Goal: Task Accomplishment & Management: Manage account settings

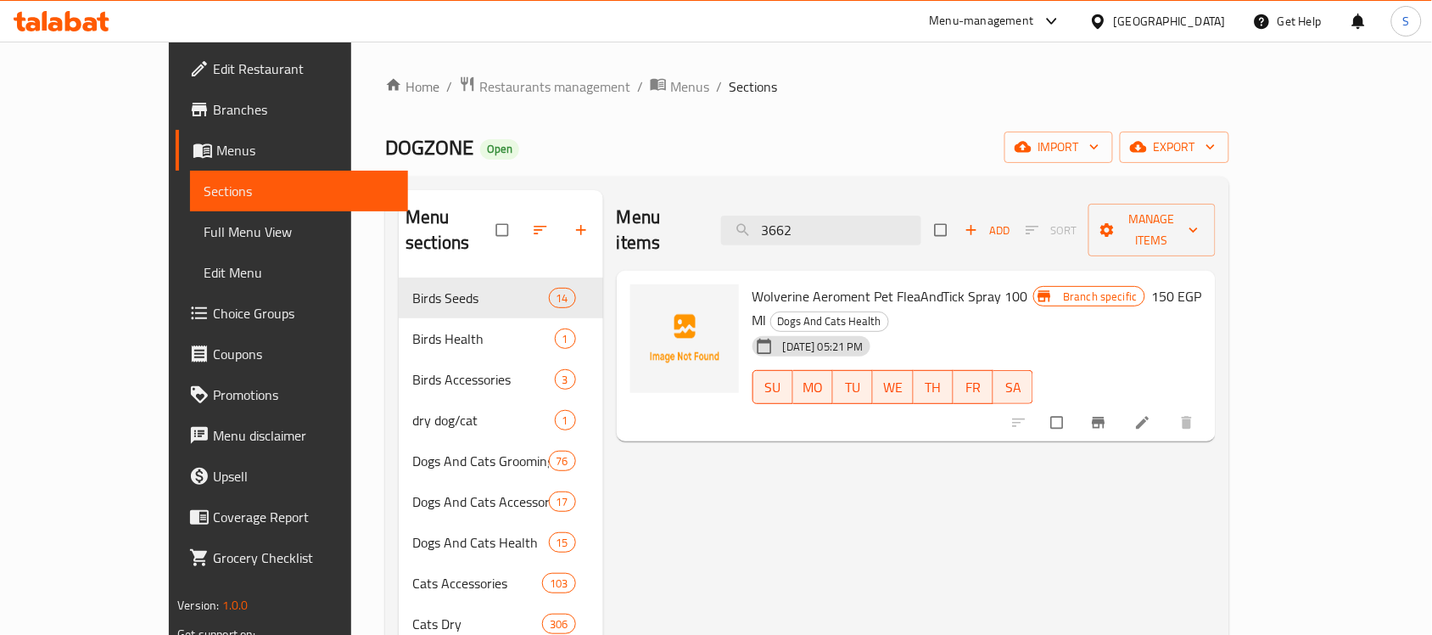
click at [1034, 27] on div "Menu-management" at bounding box center [982, 21] width 104 height 20
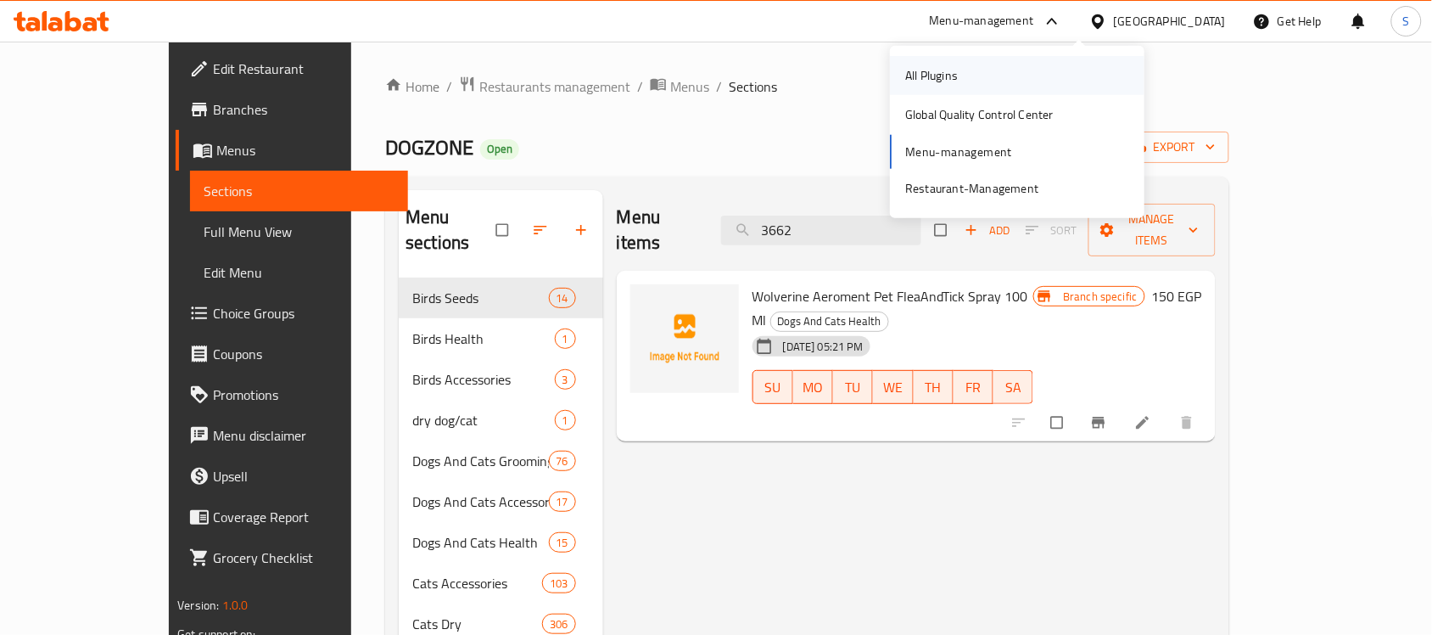
click at [913, 69] on div "All Plugins" at bounding box center [931, 75] width 53 height 19
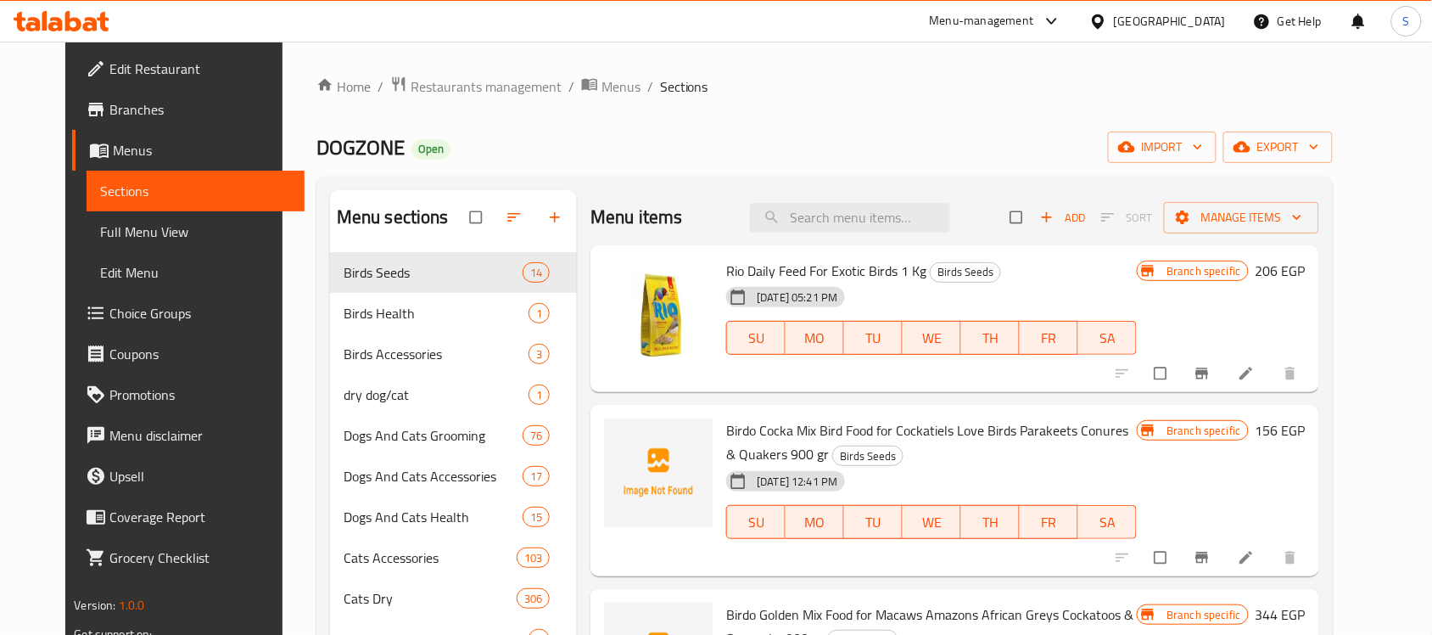
click at [976, 129] on div "Home / Restaurants management / Menus / Sections DOGZONE Open import export Men…" at bounding box center [824, 642] width 1016 height 1133
click at [791, 219] on input "search" at bounding box center [850, 218] width 200 height 30
paste input "96411010"
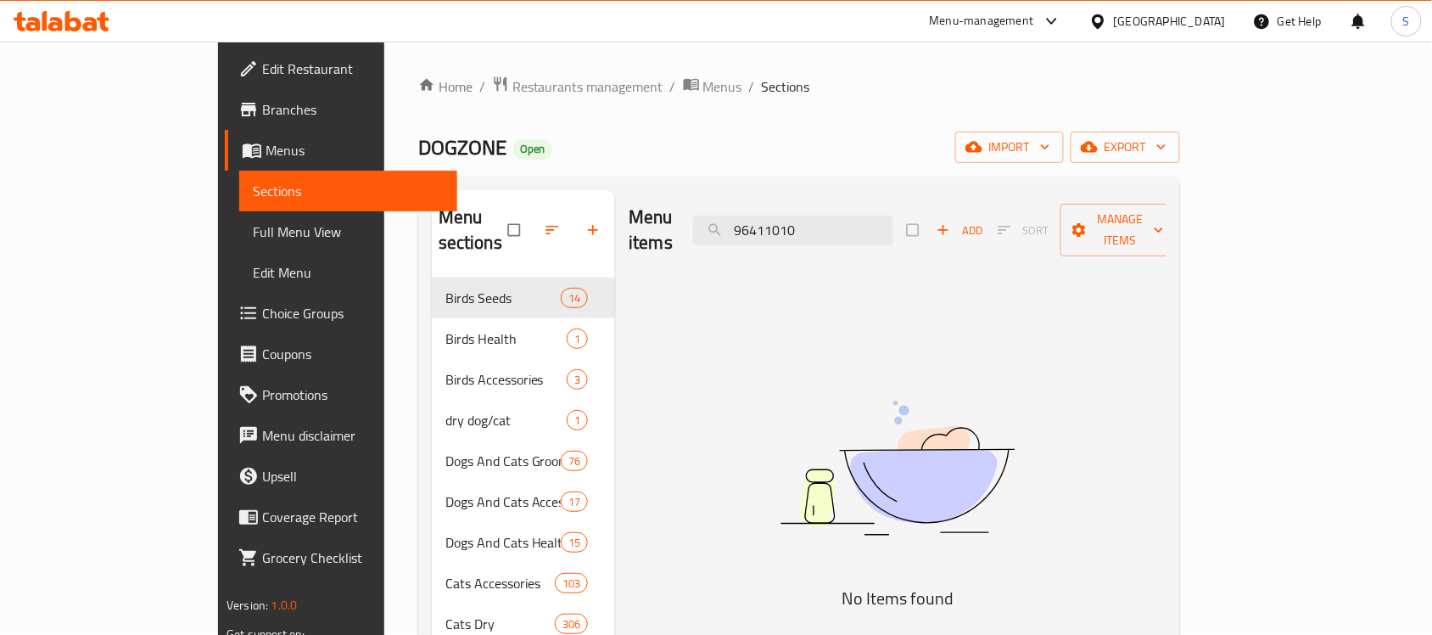
drag, startPoint x: 881, startPoint y: 422, endPoint x: 820, endPoint y: 11, distance: 415.8
click at [880, 422] on img at bounding box center [897, 467] width 424 height 225
click at [887, 229] on input "96411010" at bounding box center [793, 230] width 200 height 30
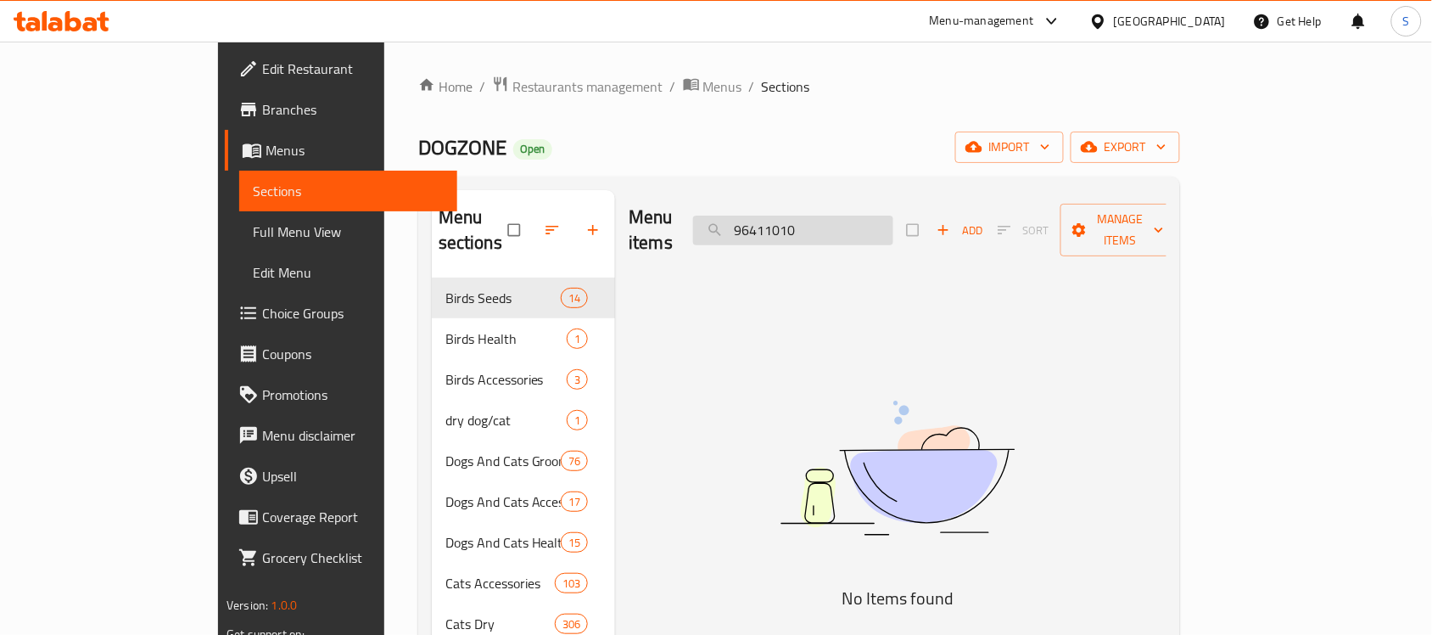
paste input "4603586009069"
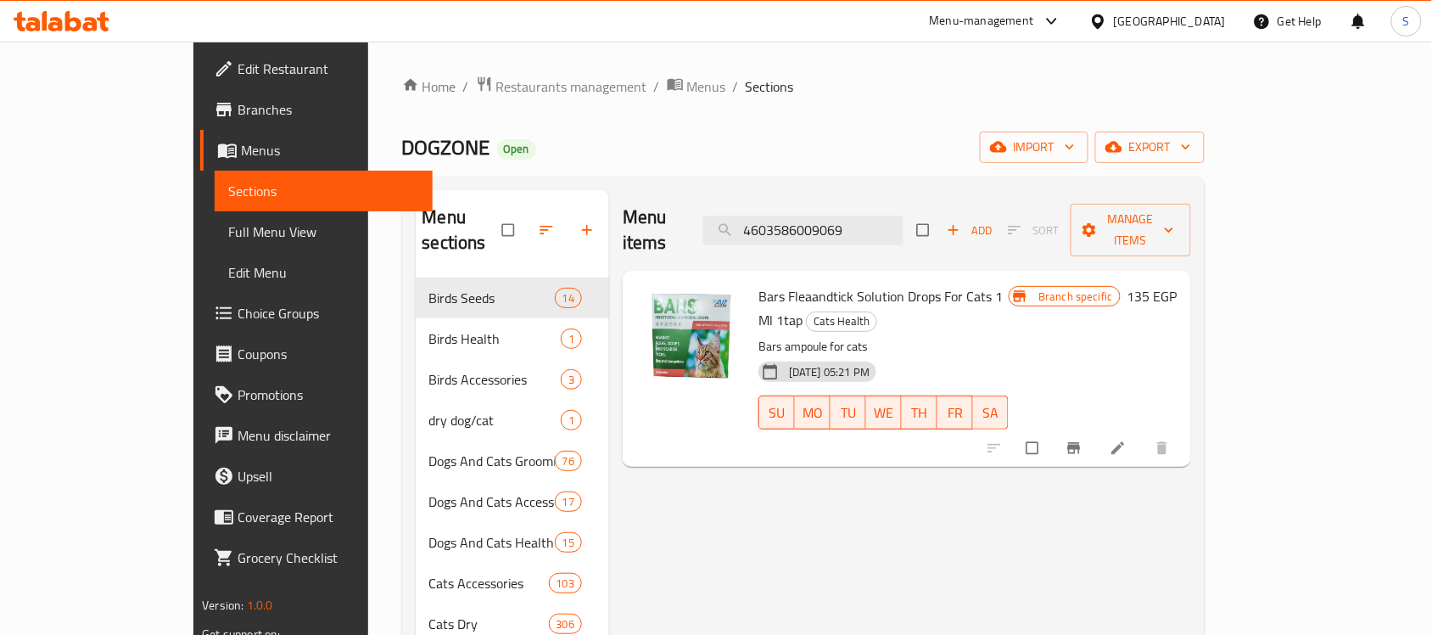
type input "4603586009069"
click at [1124, 442] on icon at bounding box center [1117, 448] width 13 height 13
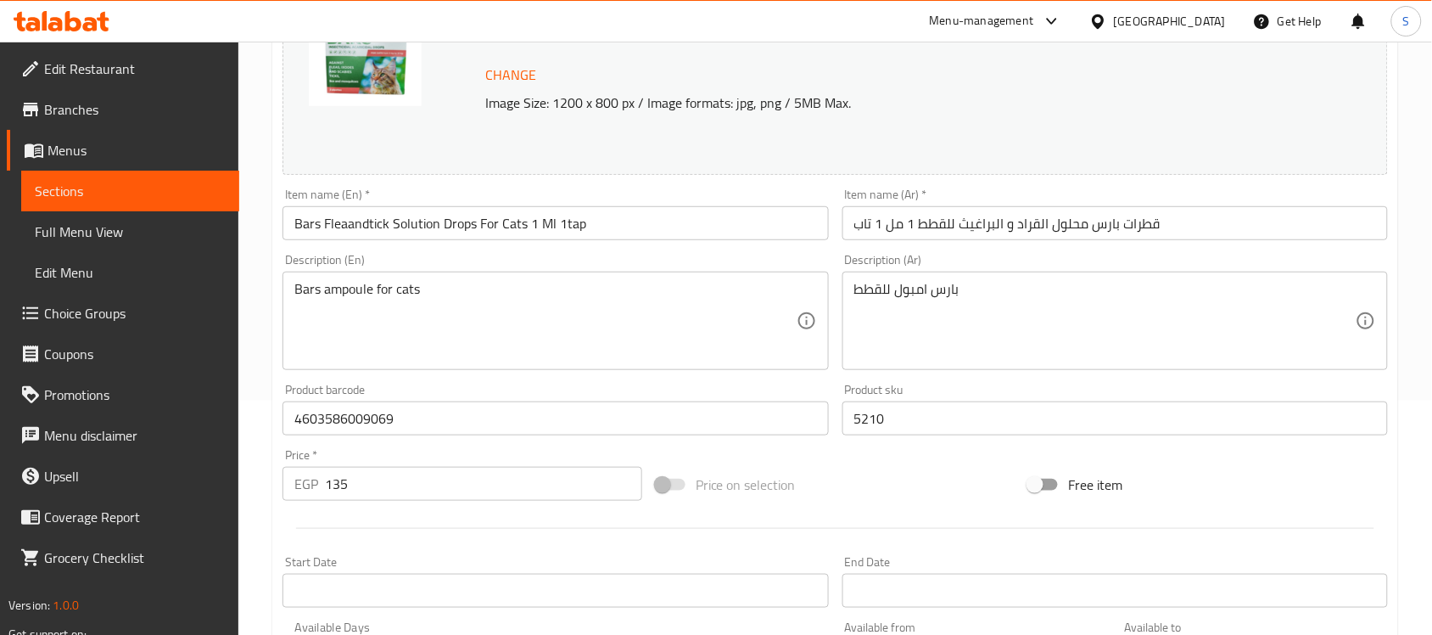
scroll to position [424, 0]
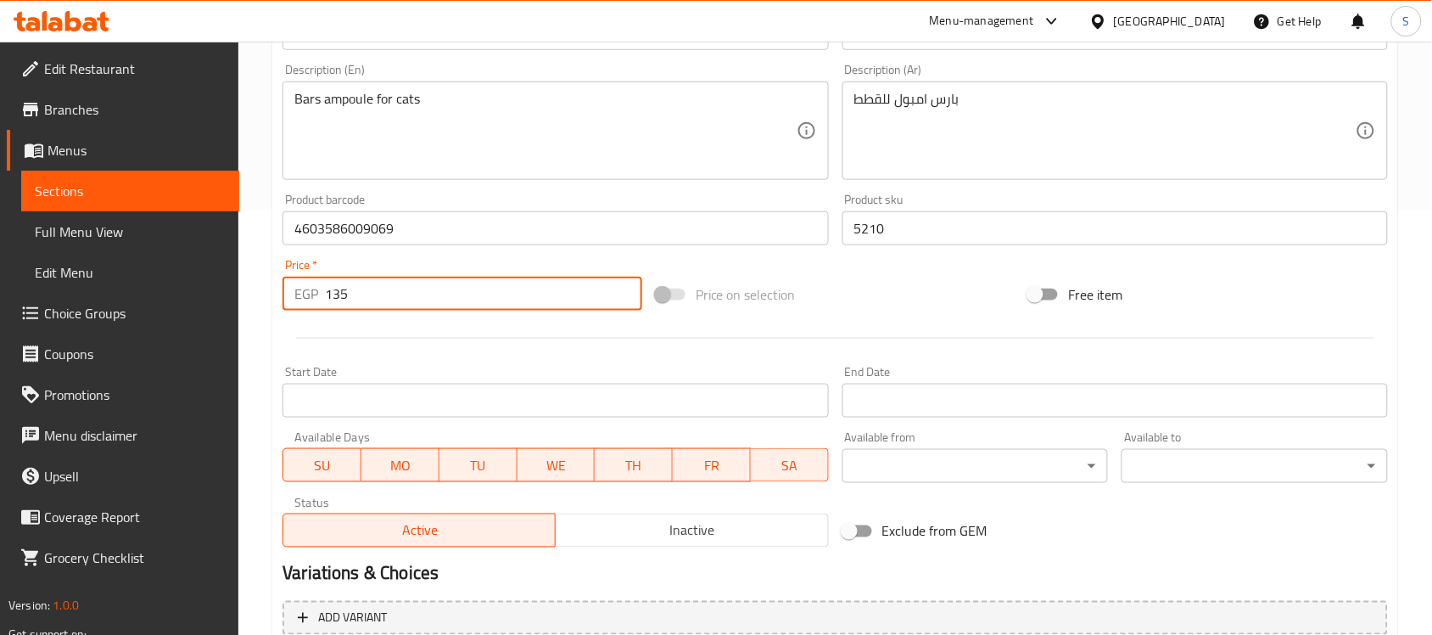
drag, startPoint x: 403, startPoint y: 293, endPoint x: 251, endPoint y: 303, distance: 152.2
click at [284, 303] on div "EGP 135 Price *" at bounding box center [462, 294] width 360 height 34
paste input "69"
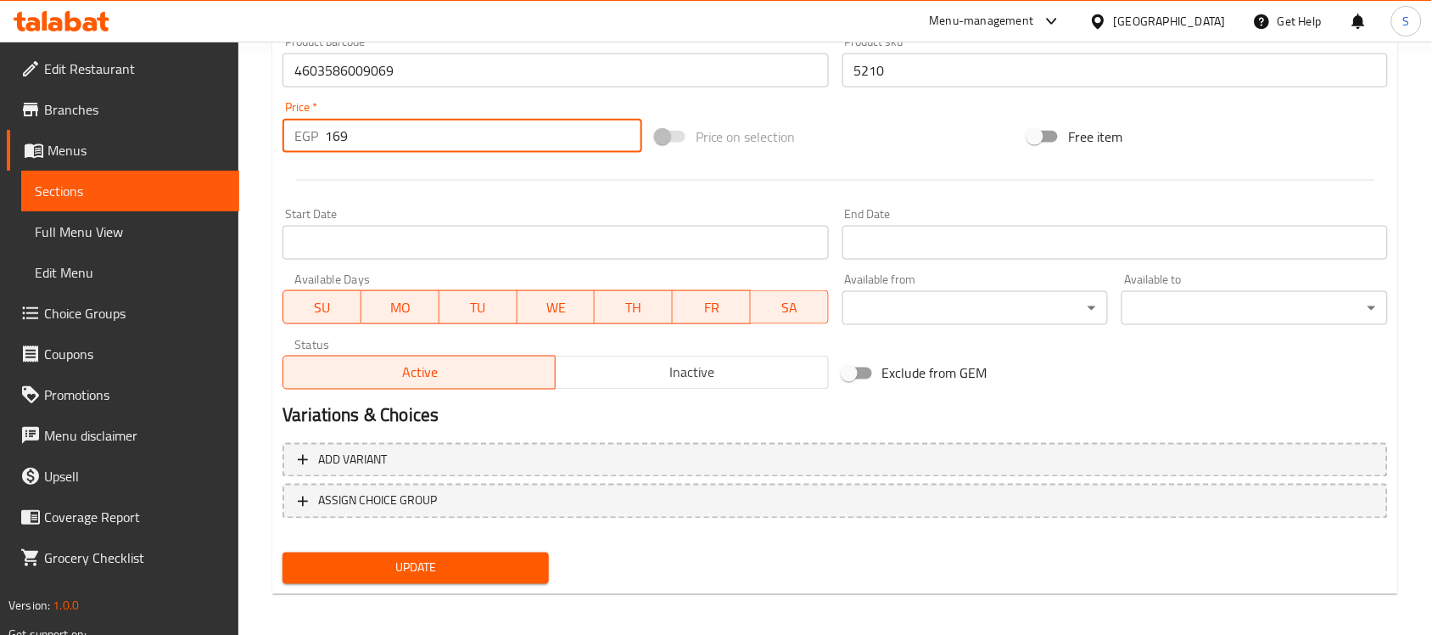
scroll to position [586, 0]
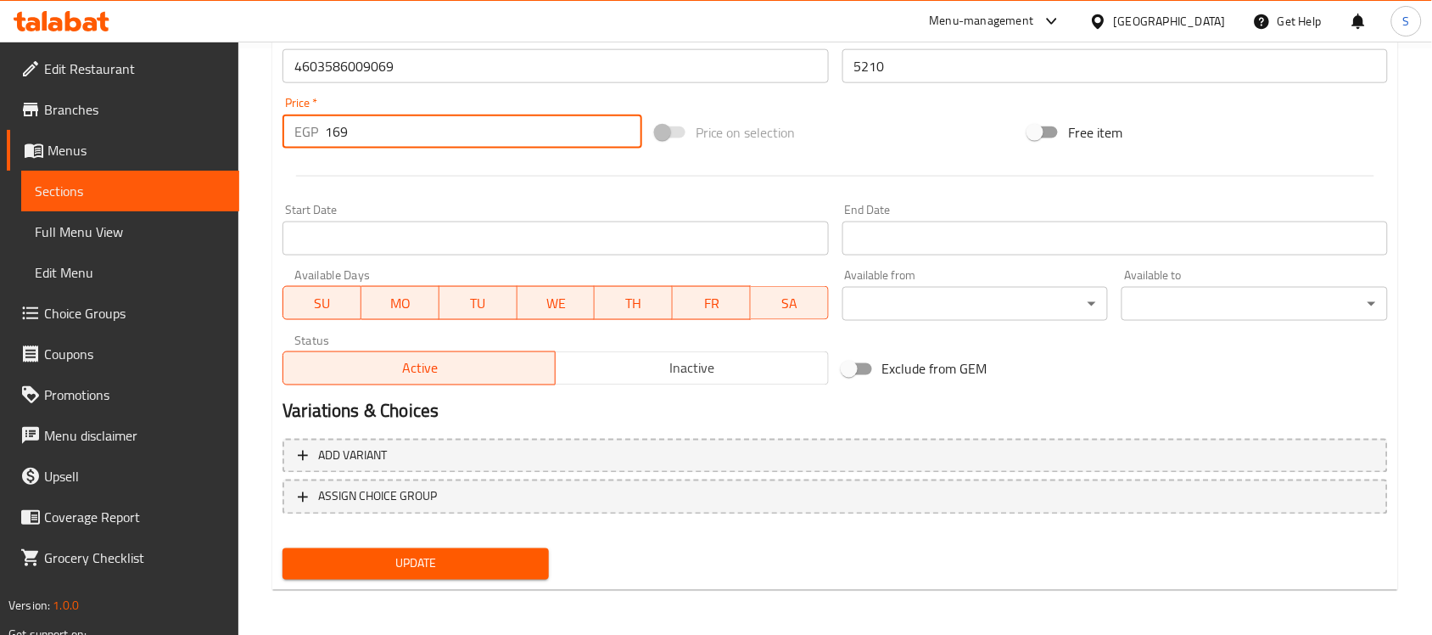
type input "169"
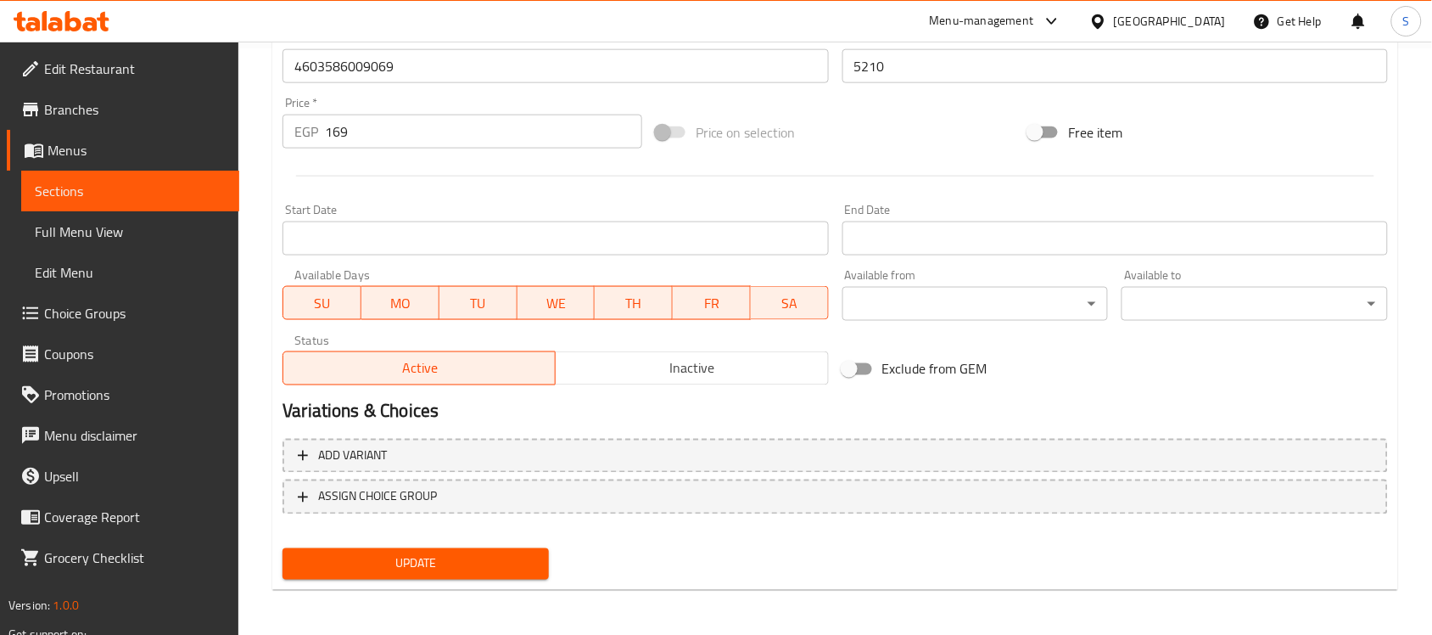
click at [450, 529] on nav at bounding box center [834, 528] width 1105 height 14
click at [433, 553] on span "Update" at bounding box center [415, 563] width 239 height 21
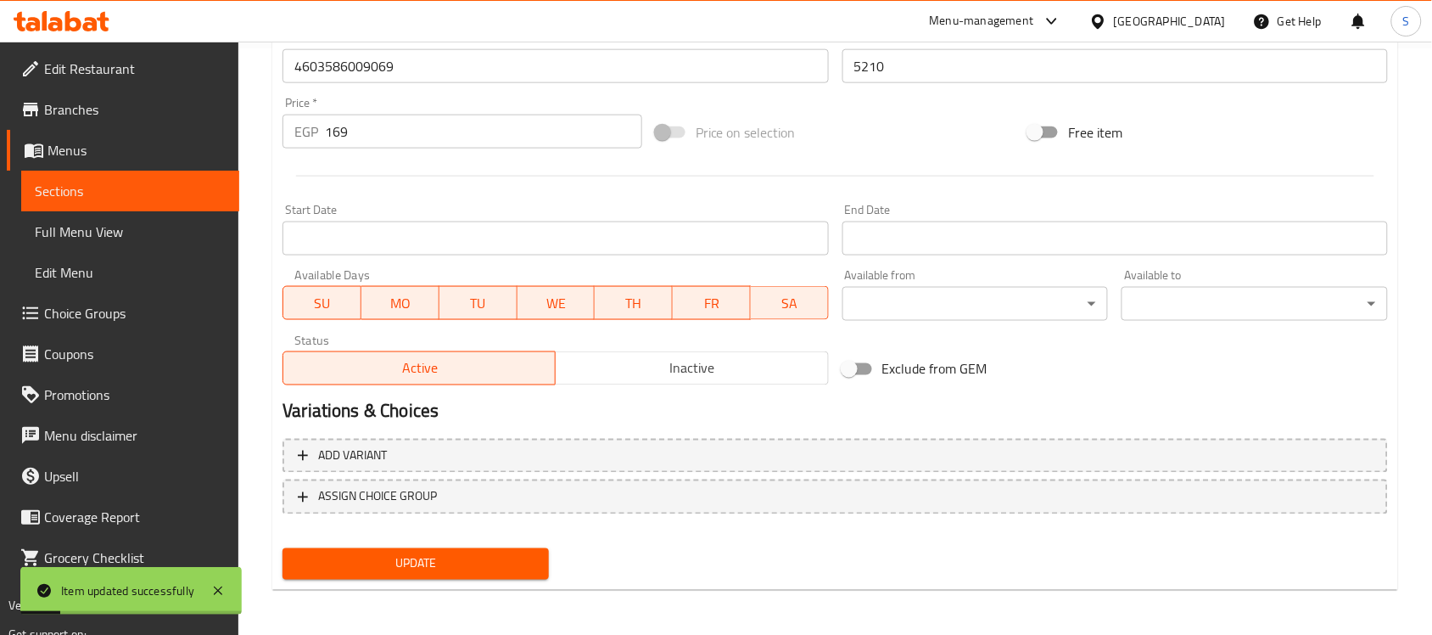
click at [141, 171] on link "Sections" at bounding box center [130, 191] width 218 height 41
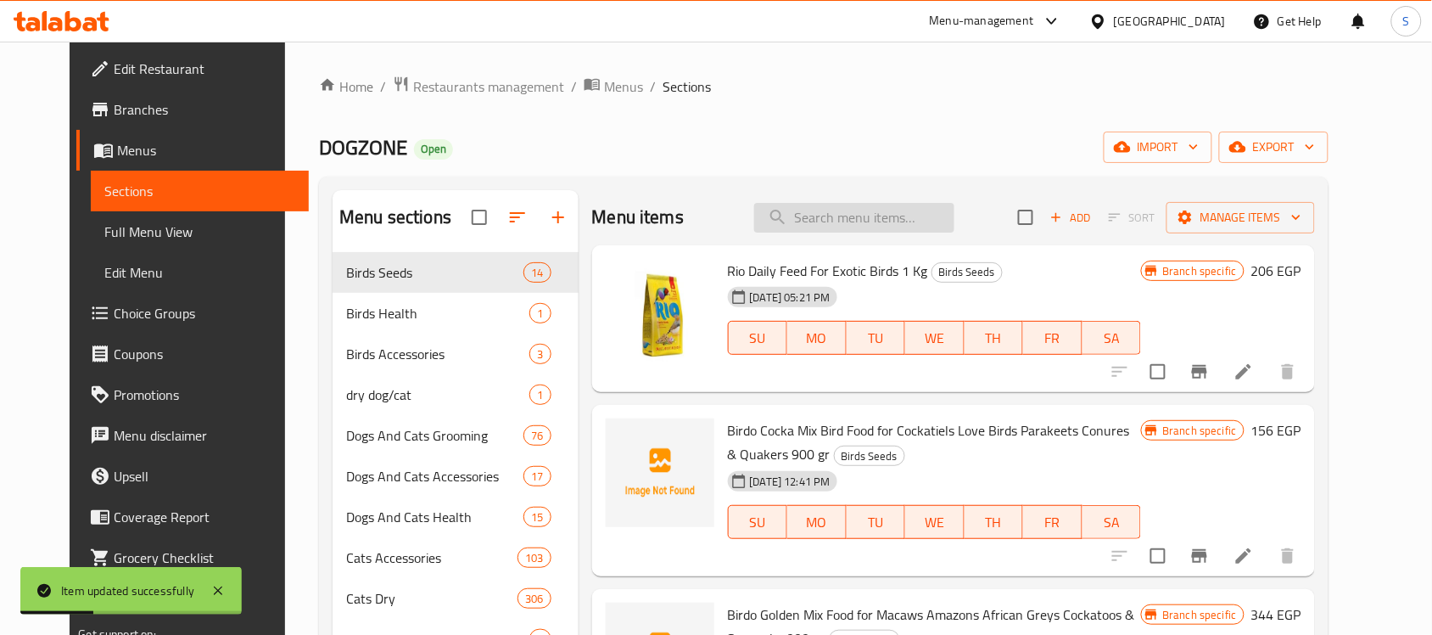
click at [887, 208] on input "search" at bounding box center [854, 218] width 200 height 30
paste input "213546010"
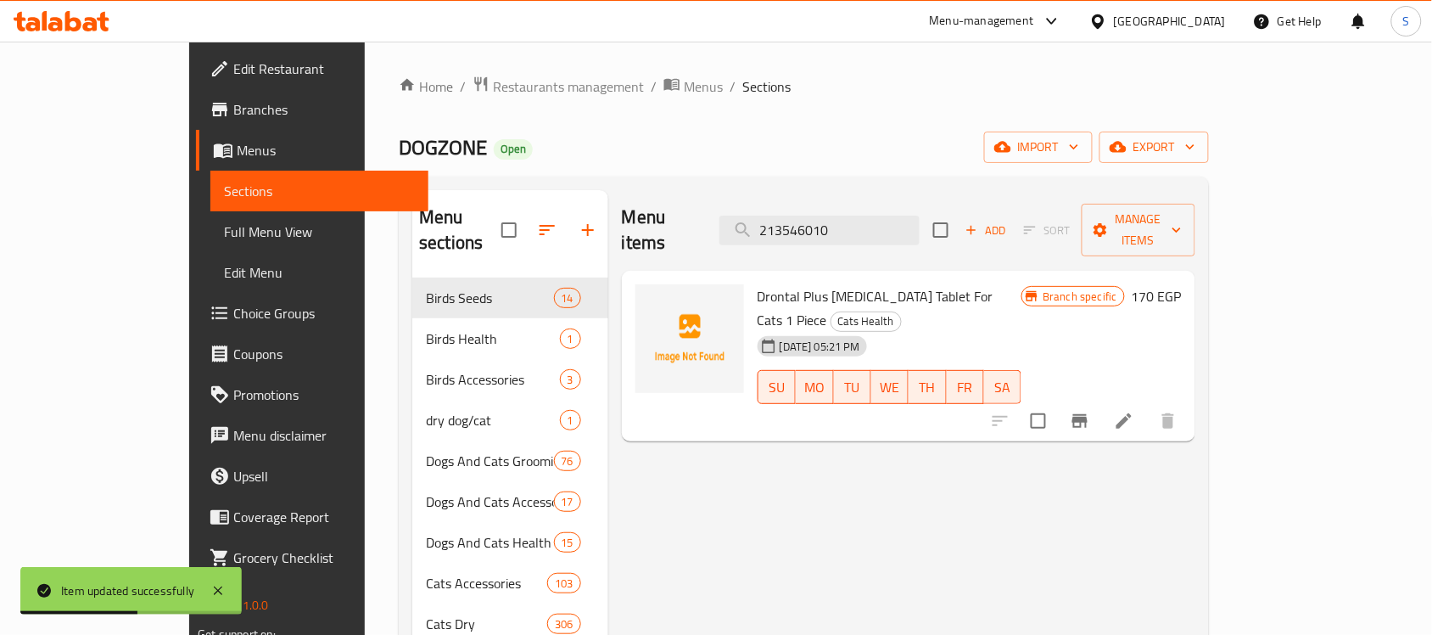
type input "213546010"
click at [1132, 413] on icon at bounding box center [1123, 420] width 15 height 15
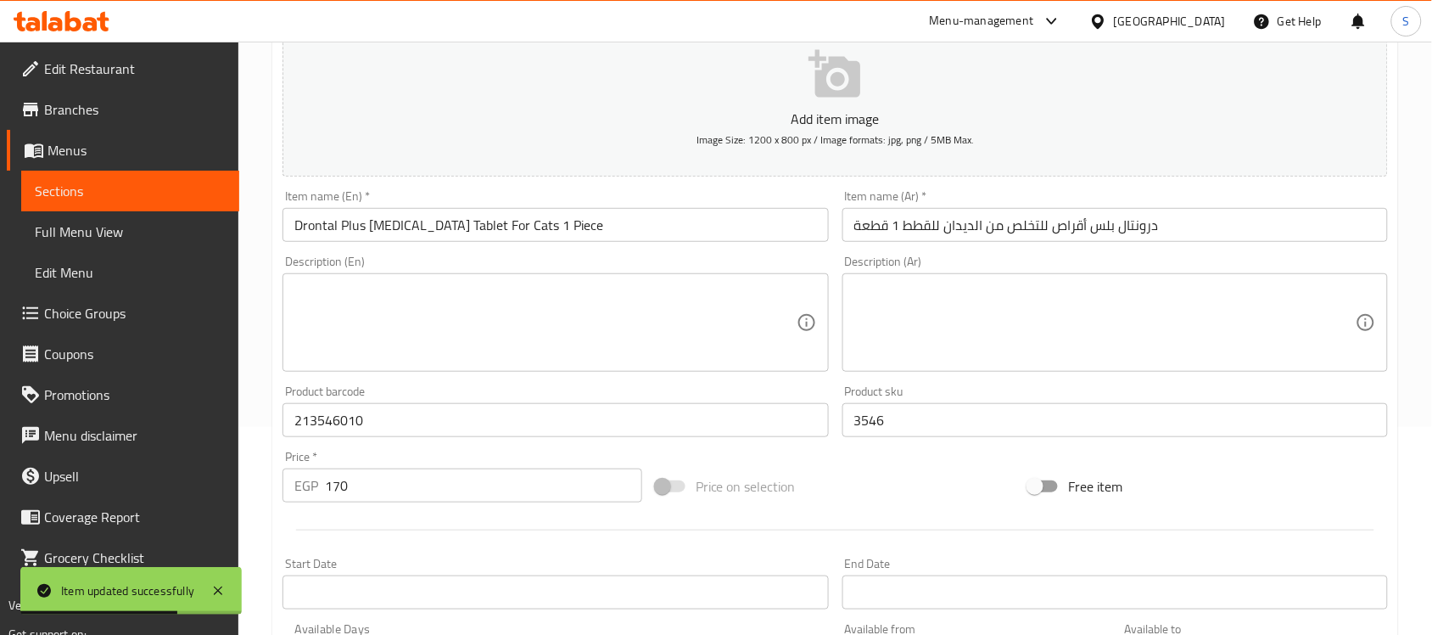
scroll to position [212, 0]
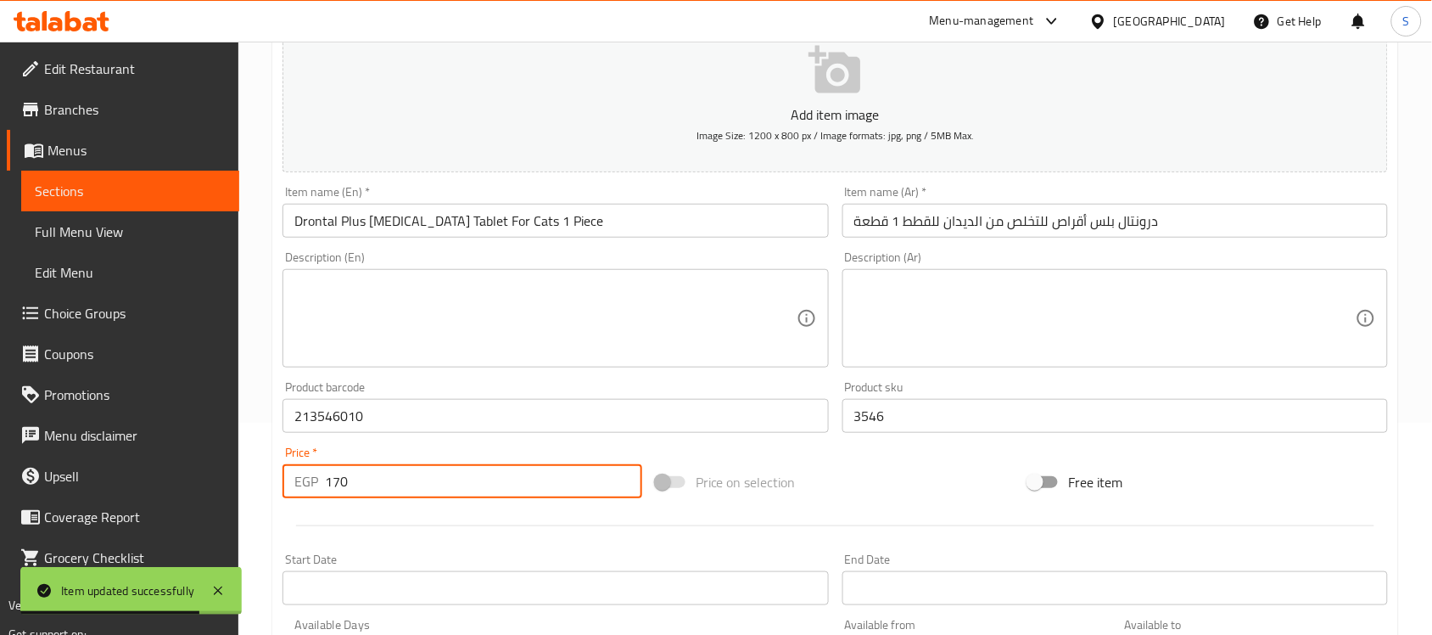
drag, startPoint x: 367, startPoint y: 482, endPoint x: 306, endPoint y: 485, distance: 61.2
click at [307, 485] on div "EGP 170 Price *" at bounding box center [462, 481] width 360 height 34
paste input "213"
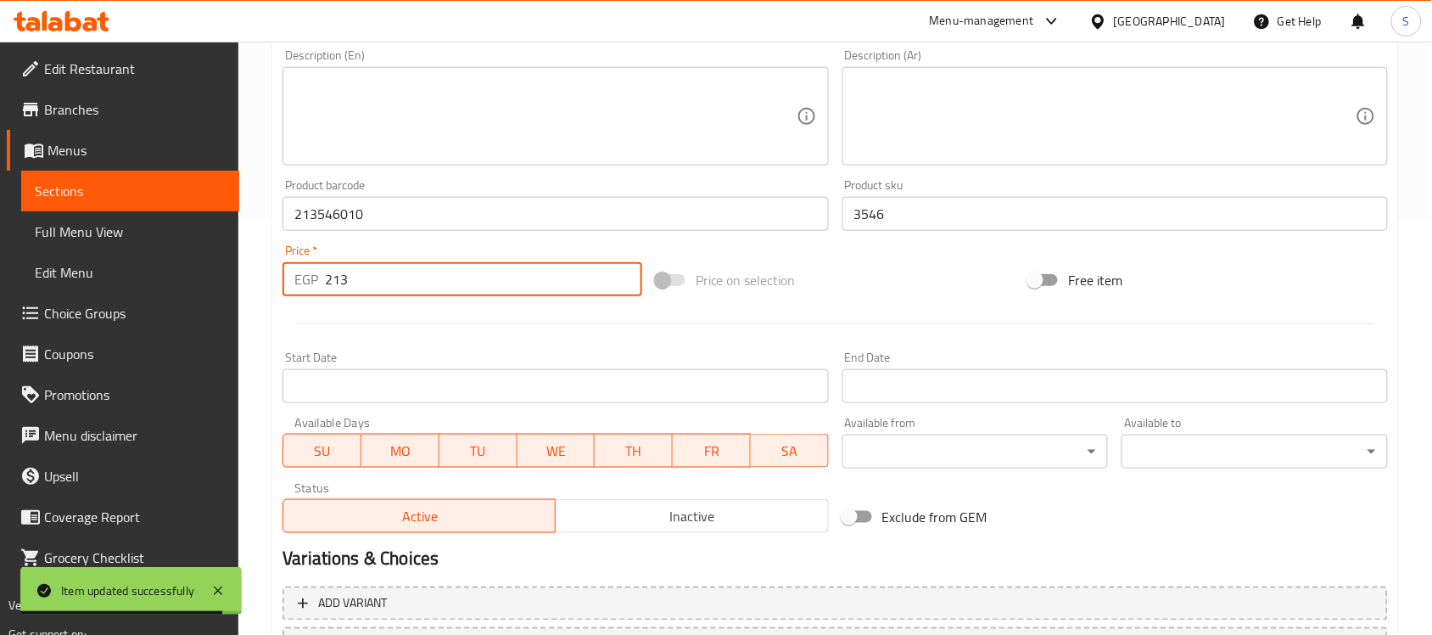
scroll to position [561, 0]
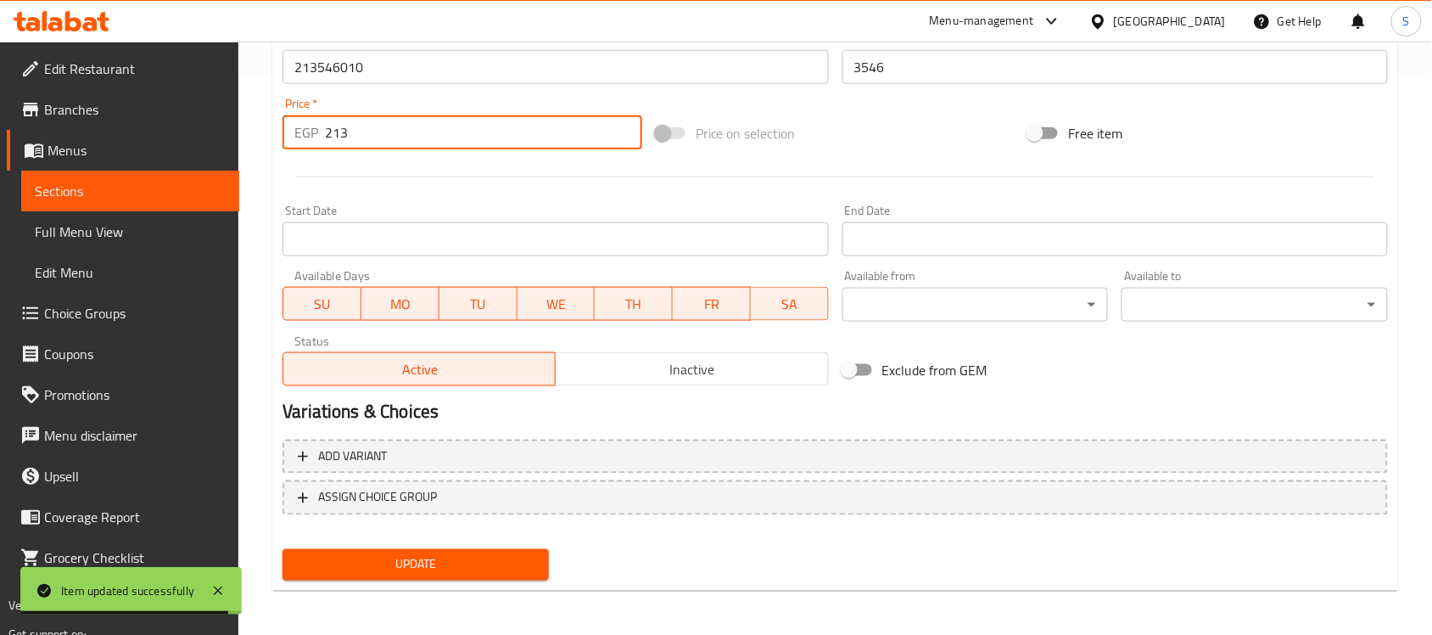
type input "213"
click at [509, 567] on span "Update" at bounding box center [415, 564] width 239 height 21
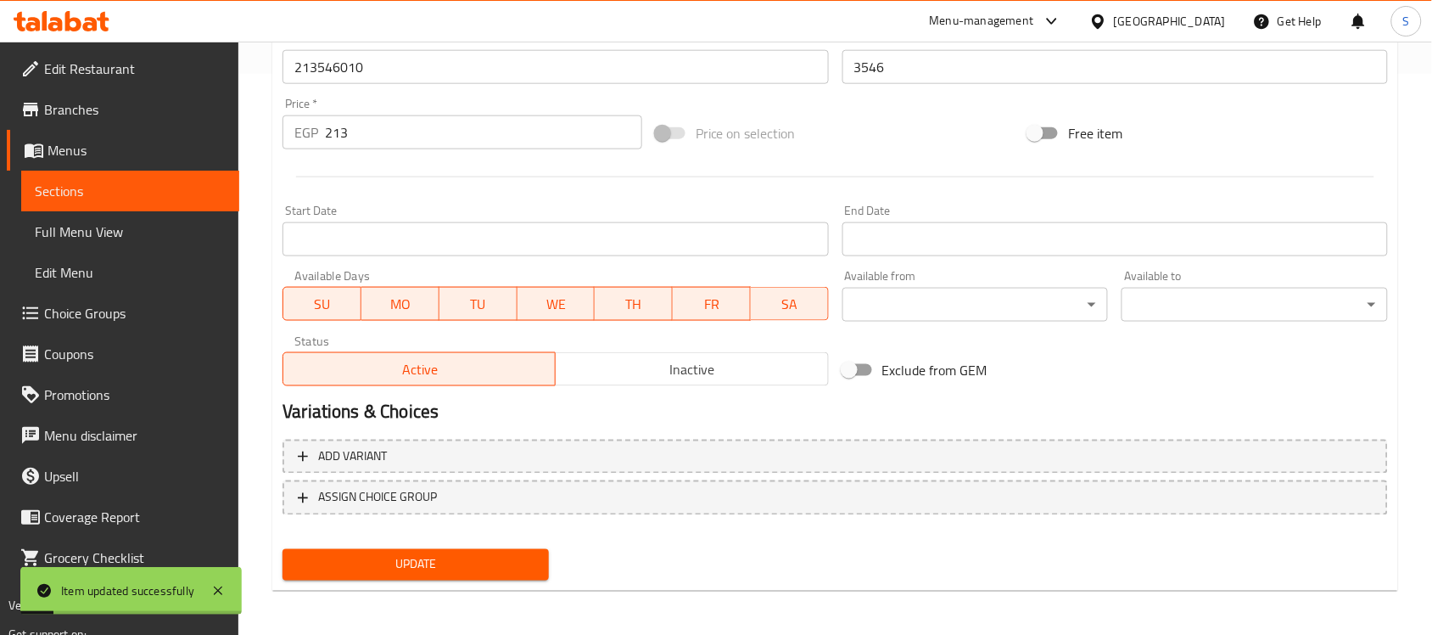
drag, startPoint x: 73, startPoint y: 192, endPoint x: 82, endPoint y: 192, distance: 9.3
click at [73, 192] on span "Sections" at bounding box center [130, 191] width 191 height 20
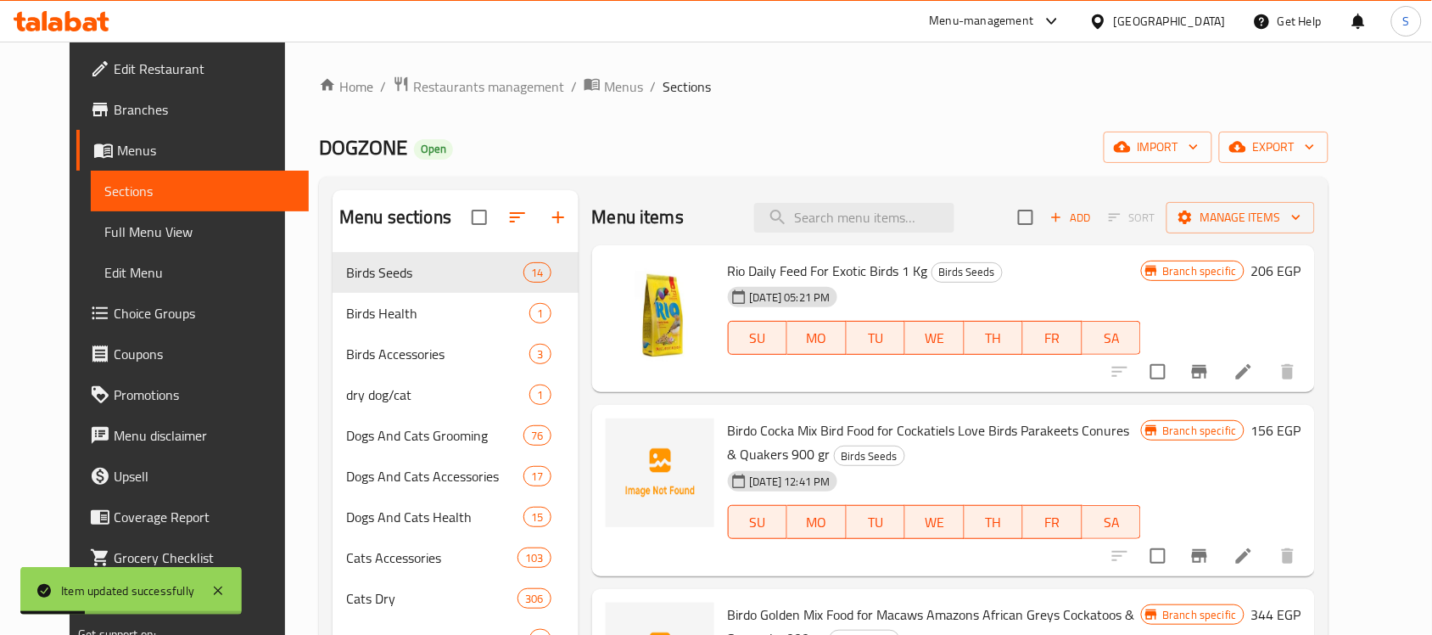
click at [866, 242] on div "Menu items Add Sort Manage items" at bounding box center [953, 217] width 723 height 55
click at [879, 213] on input "search" at bounding box center [854, 218] width 200 height 30
paste input "3838989747800"
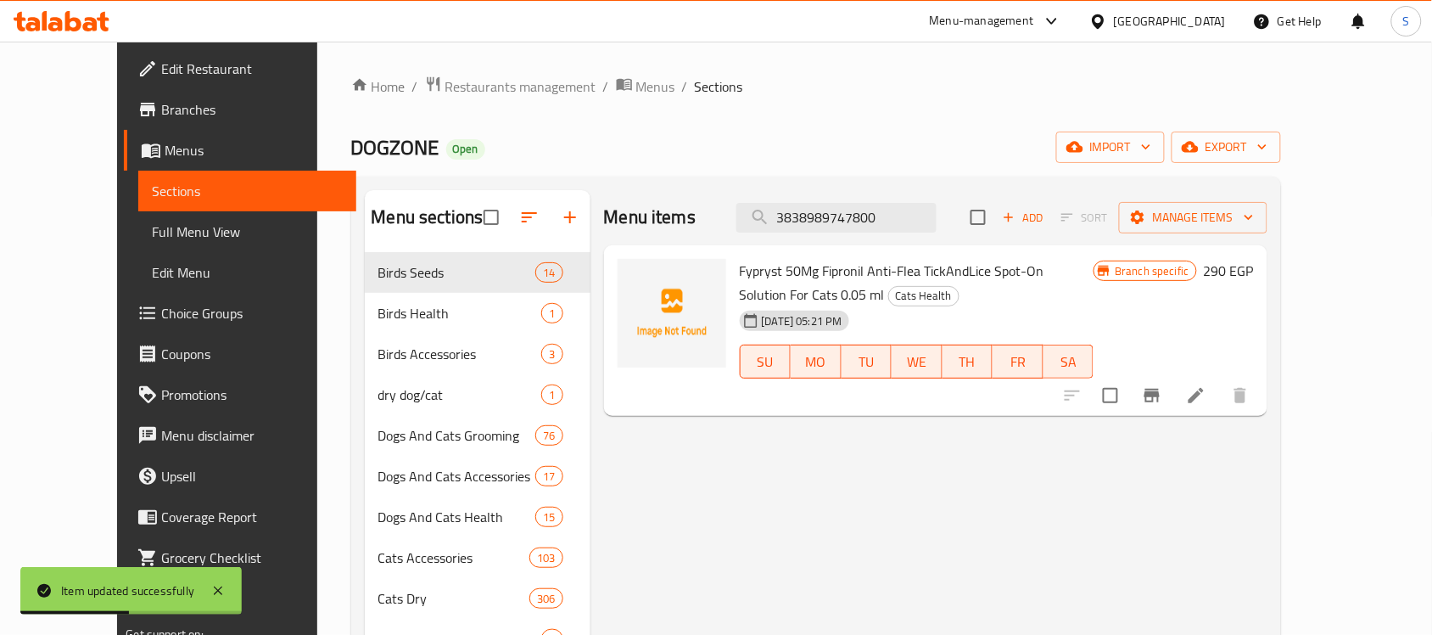
type input "3838989747800"
click at [1206, 400] on icon at bounding box center [1196, 395] width 20 height 20
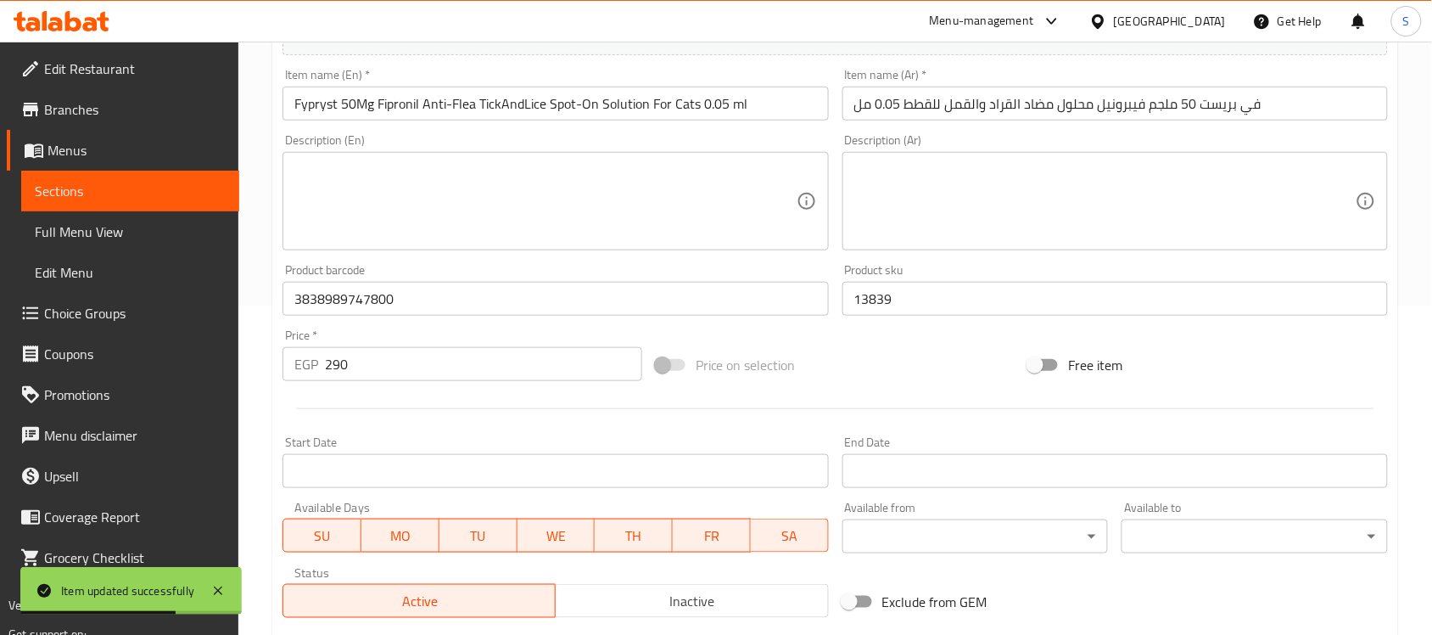
scroll to position [530, 0]
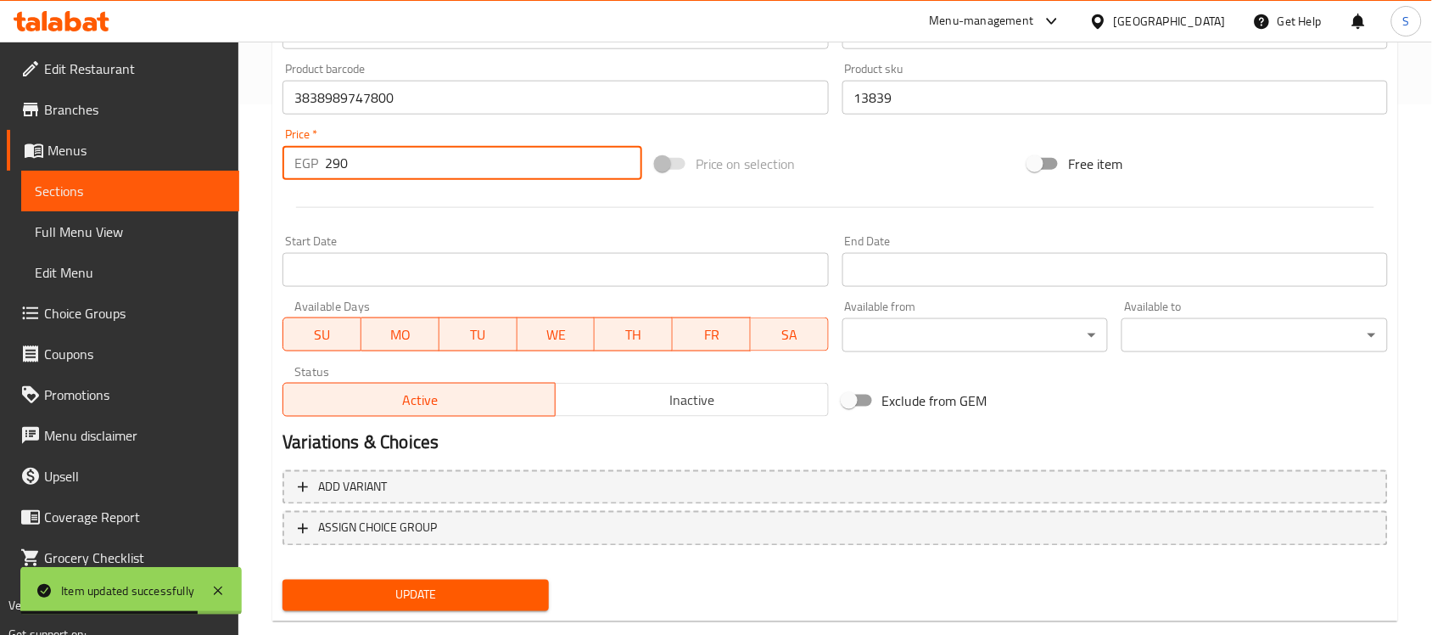
drag, startPoint x: 399, startPoint y: 176, endPoint x: 307, endPoint y: 170, distance: 91.9
click at [308, 170] on div "EGP 290 Price *" at bounding box center [462, 163] width 360 height 34
paste input "363"
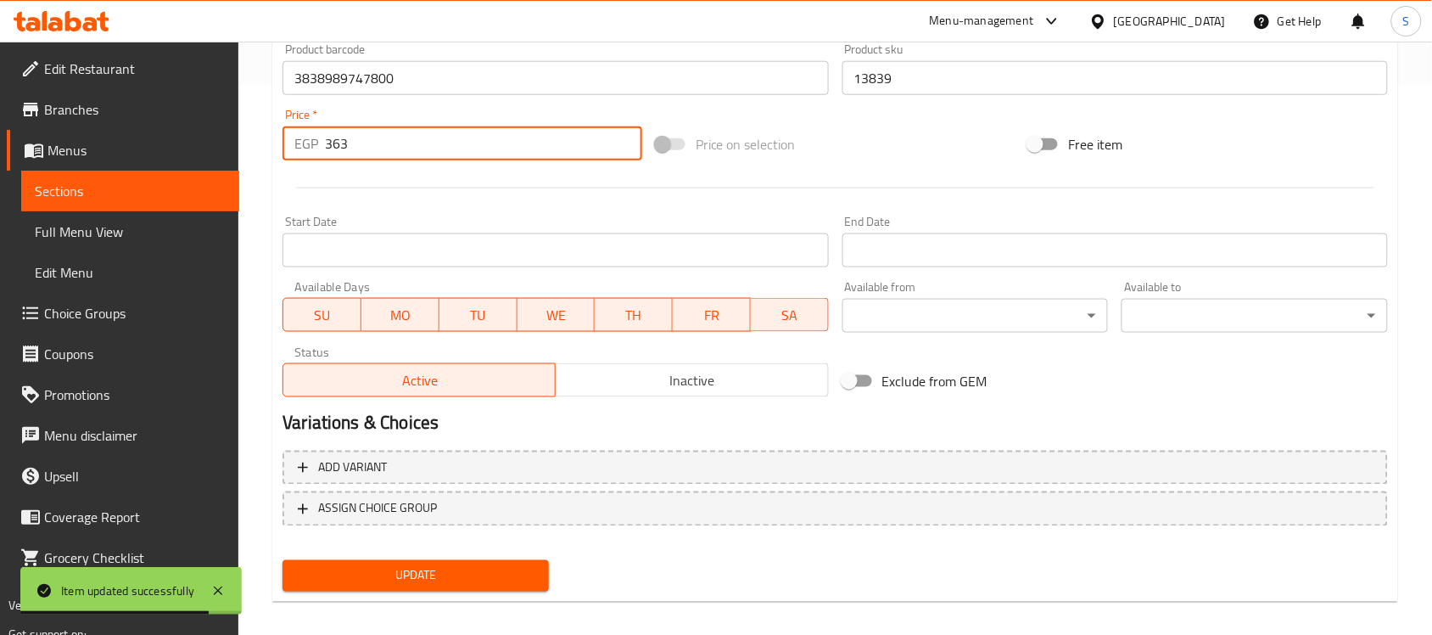
scroll to position [561, 0]
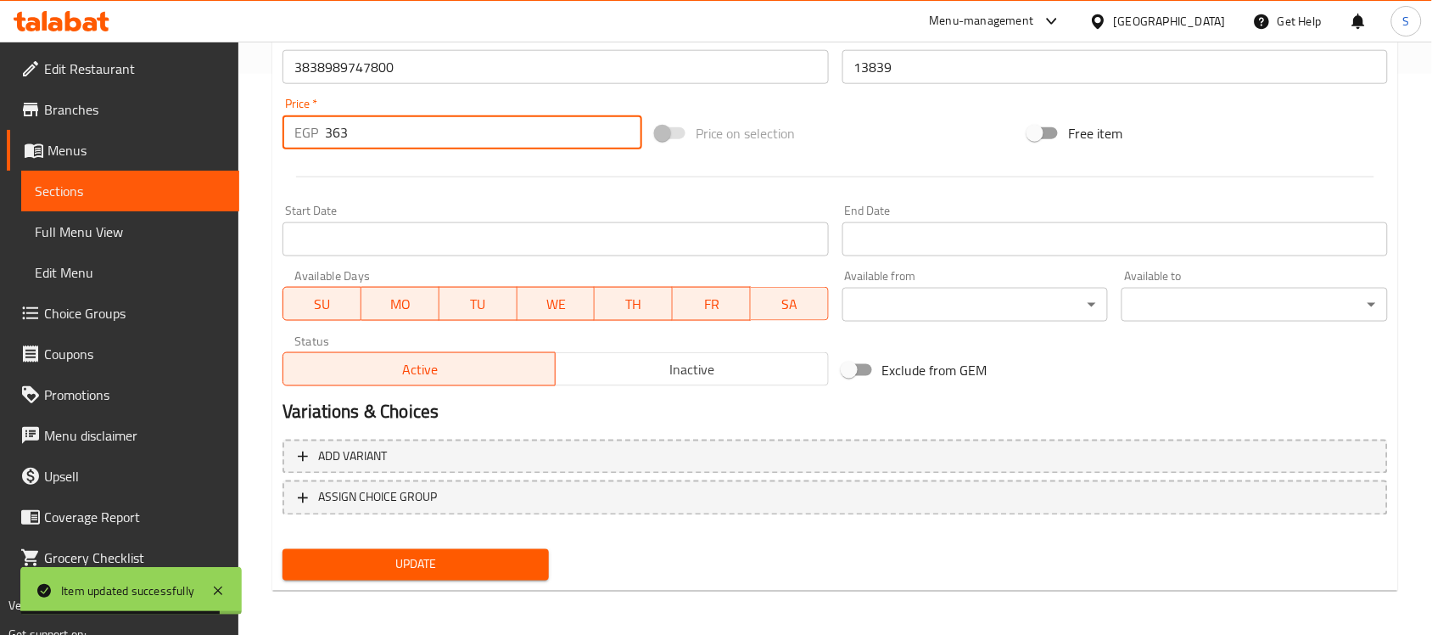
type input "363"
click at [389, 554] on span "Update" at bounding box center [415, 564] width 239 height 21
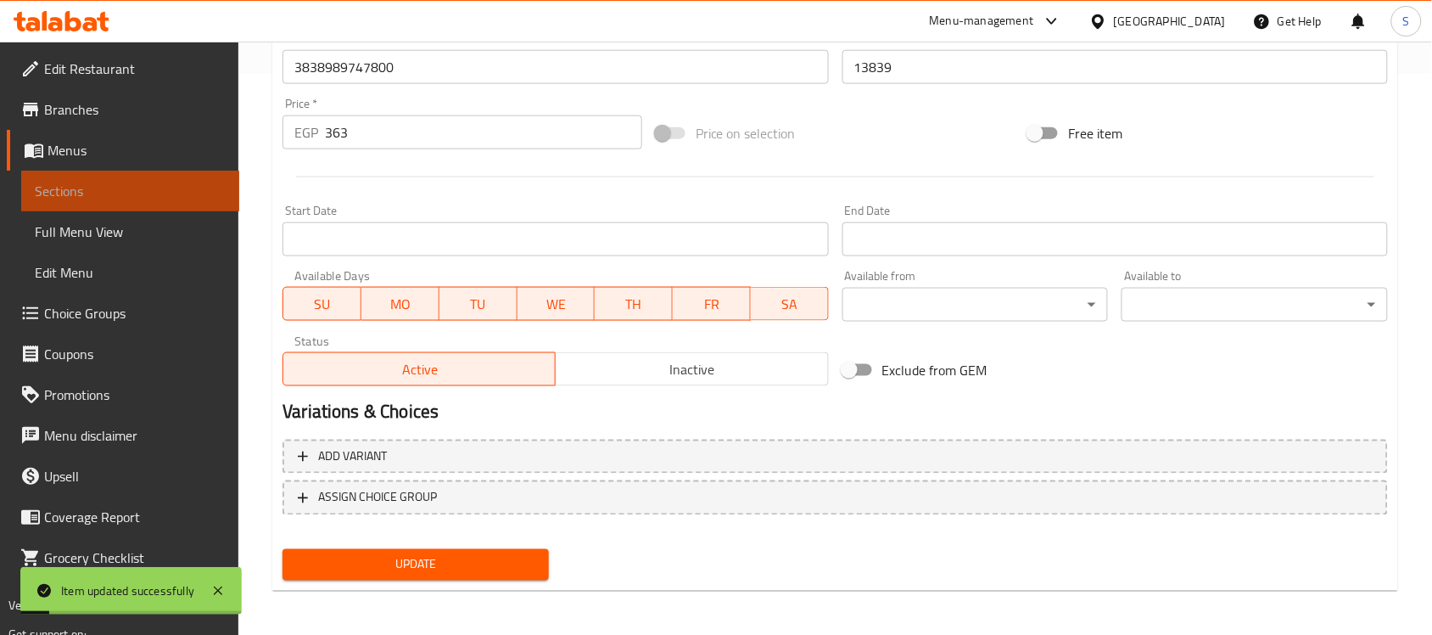
click at [98, 193] on span "Sections" at bounding box center [130, 191] width 191 height 20
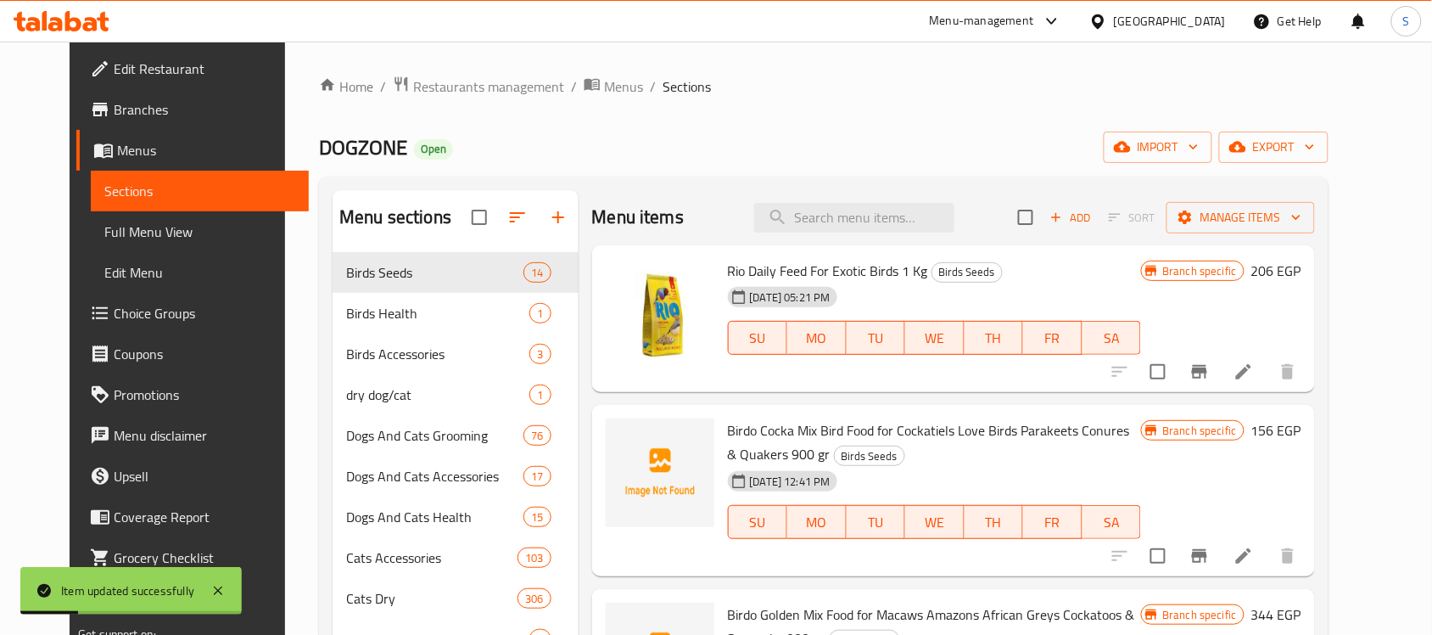
click at [903, 200] on div "Menu items Add Sort Manage items" at bounding box center [953, 217] width 723 height 55
click at [874, 219] on input "search" at bounding box center [854, 218] width 200 height 30
paste input "4607092079257"
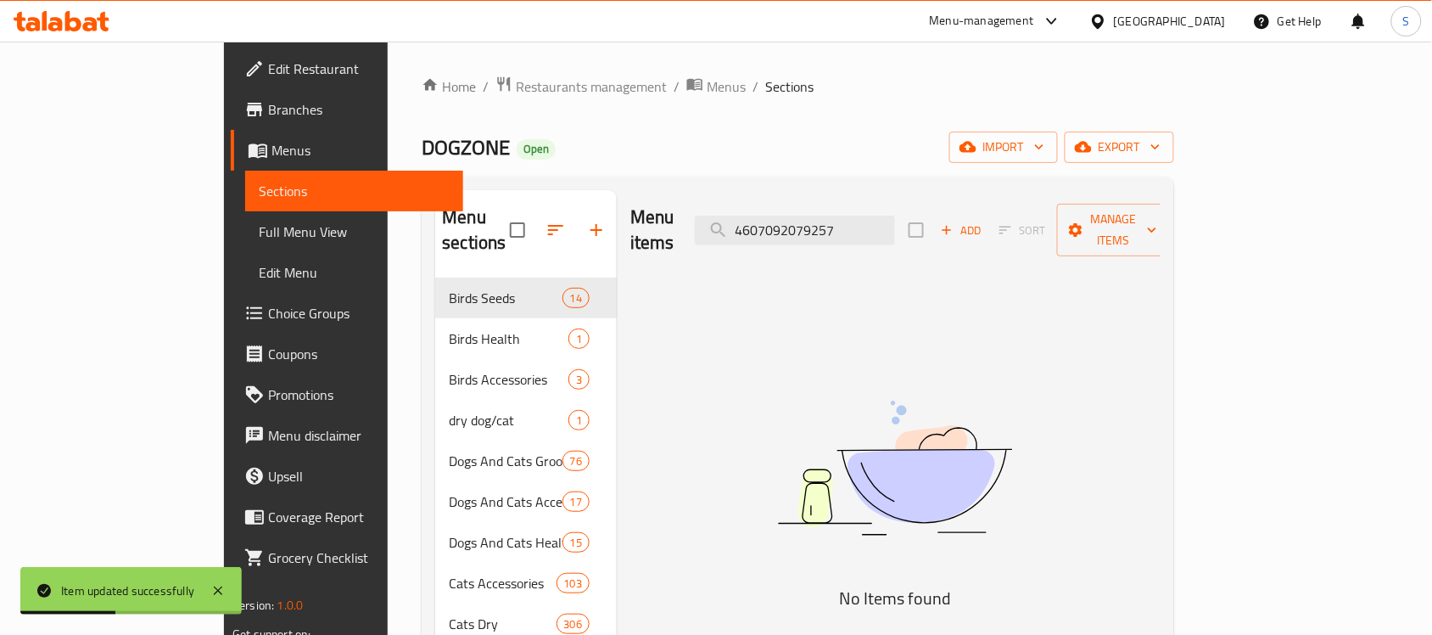
click at [993, 420] on img at bounding box center [895, 467] width 424 height 225
click at [876, 215] on input "4607092079257" at bounding box center [795, 230] width 200 height 30
paste input "6223007357418"
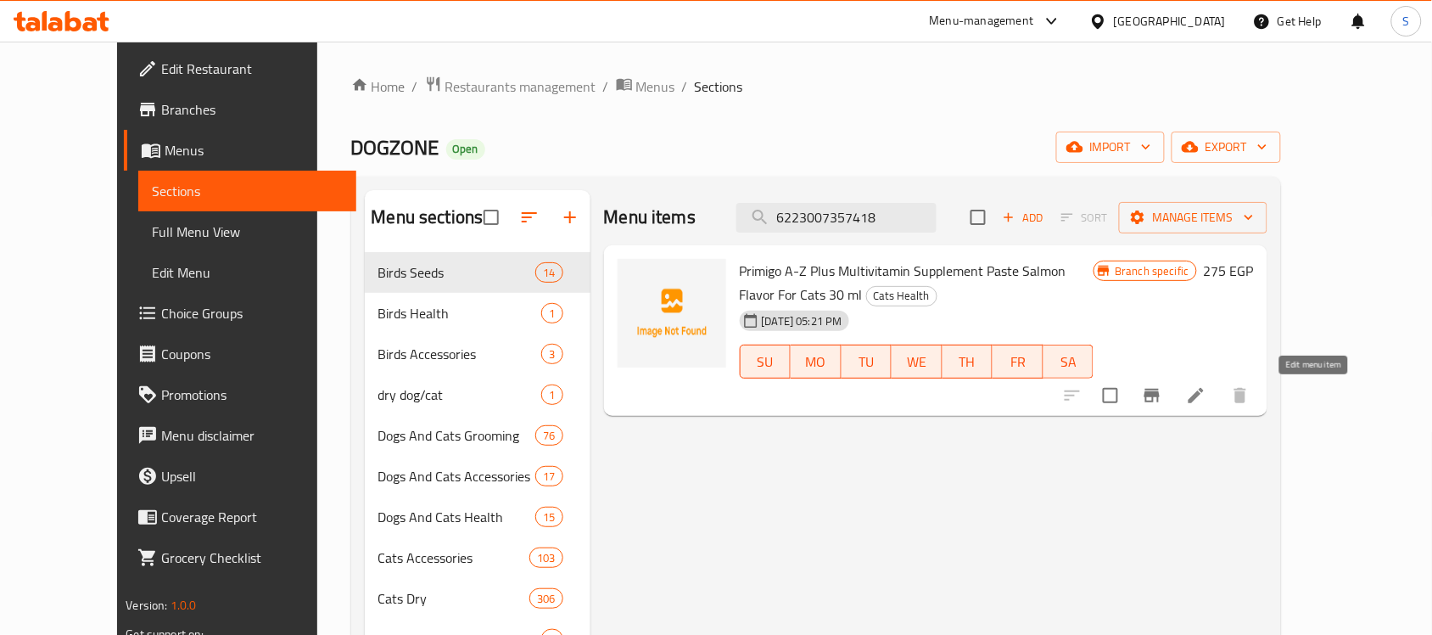
type input "6223007357418"
click at [1204, 397] on icon at bounding box center [1196, 395] width 15 height 15
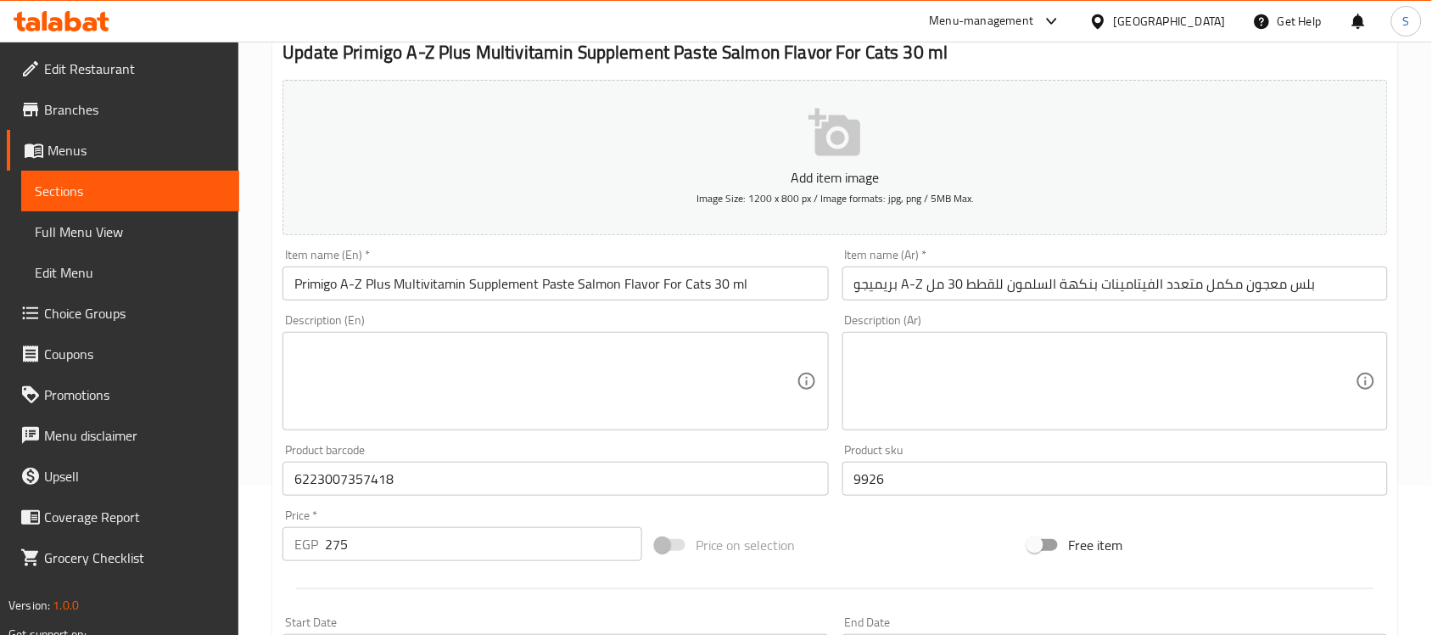
scroll to position [318, 0]
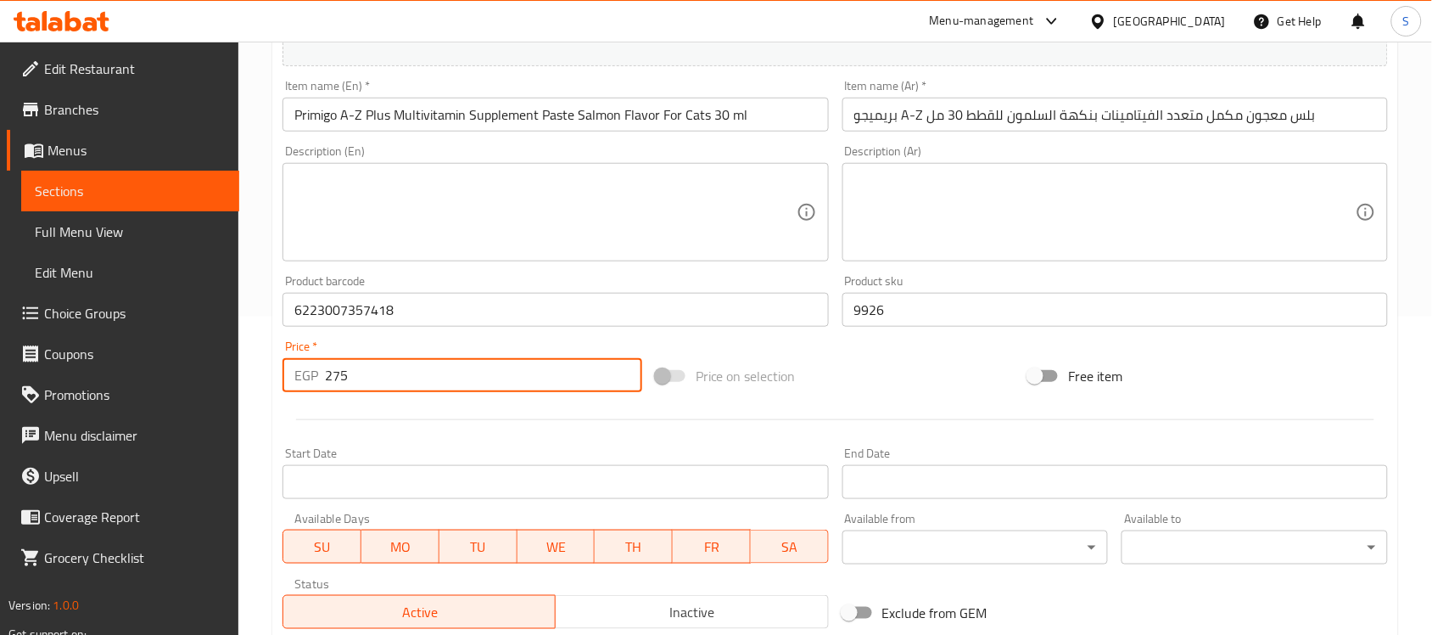
drag, startPoint x: 349, startPoint y: 379, endPoint x: 301, endPoint y: 374, distance: 47.8
click at [301, 374] on div "EGP 275 Price *" at bounding box center [462, 375] width 360 height 34
paste input "344"
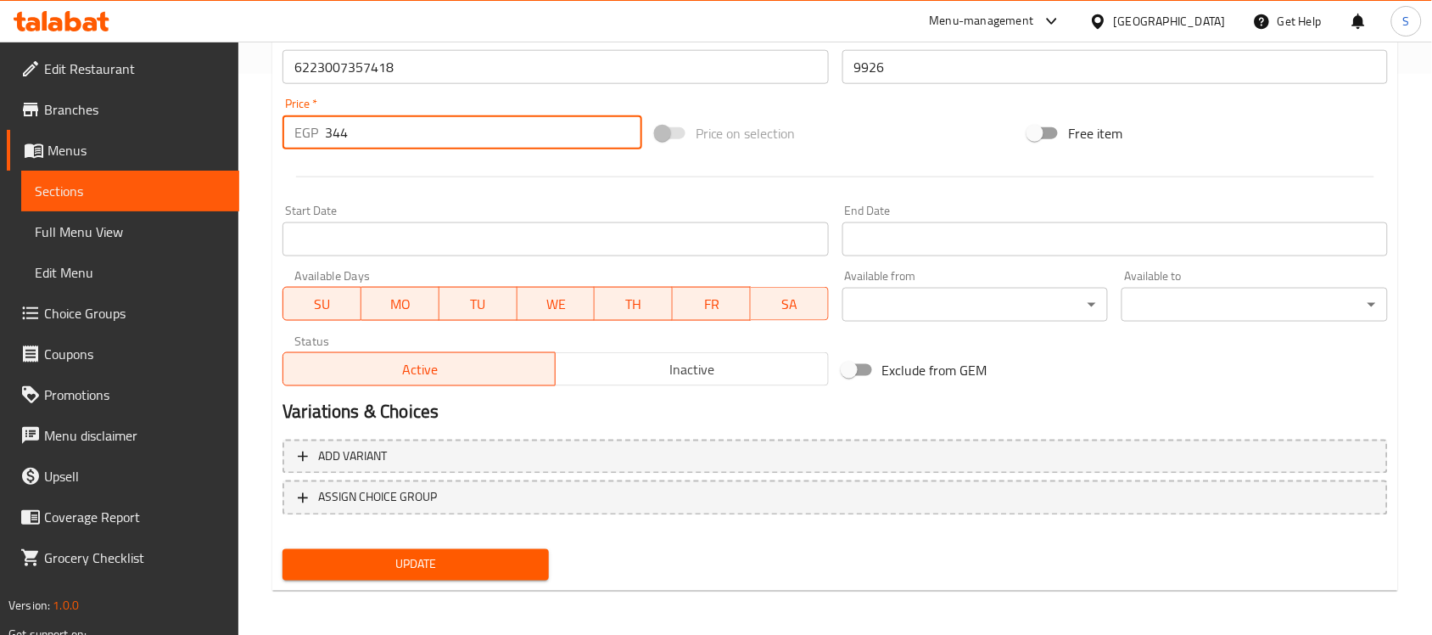
type input "344"
click at [456, 569] on span "Update" at bounding box center [415, 564] width 239 height 21
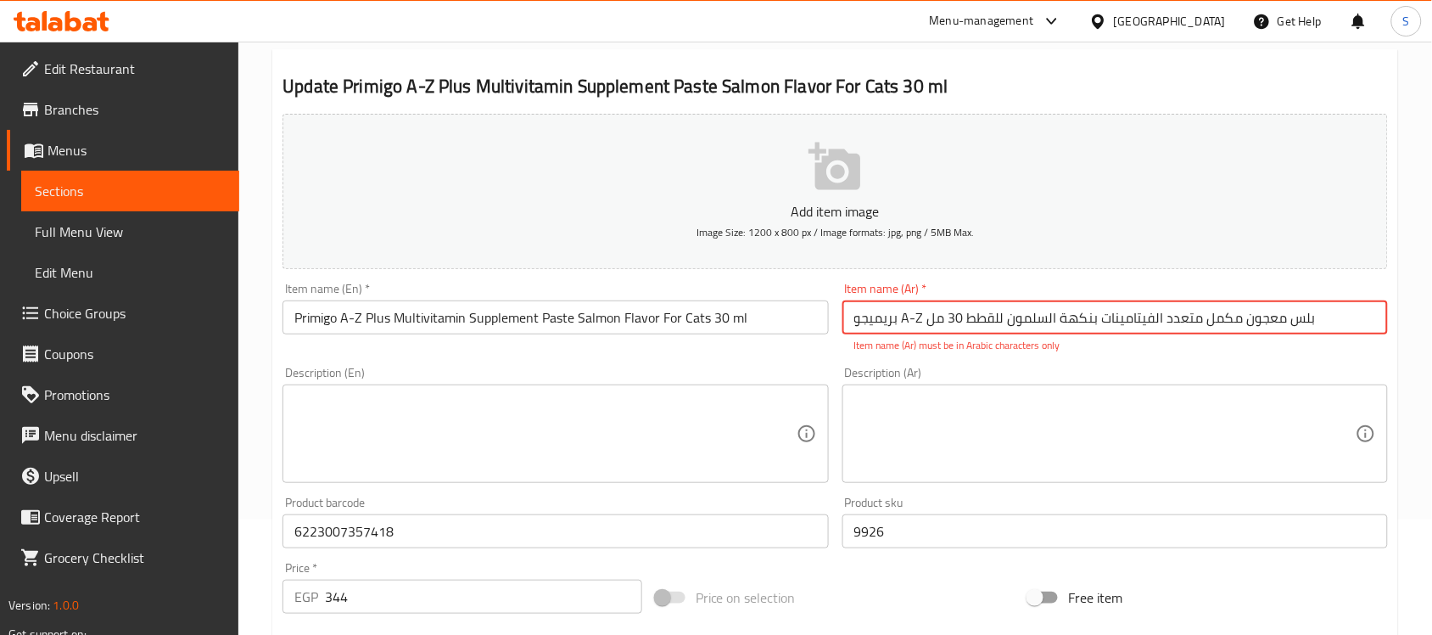
click at [925, 319] on input "بريميجو A-Z بلس معجون مكمل متعدد الفيتامينات بنكهة السلمون للقطط 30 مل" at bounding box center [1114, 317] width 545 height 34
drag, startPoint x: 1328, startPoint y: 318, endPoint x: 1308, endPoint y: 323, distance: 21.0
click at [1308, 323] on input "بريميجو A-Z بلس معجون مكمل متعدد الفيتامينات بنكهة السلمون للقطط 30 مل" at bounding box center [1114, 317] width 545 height 34
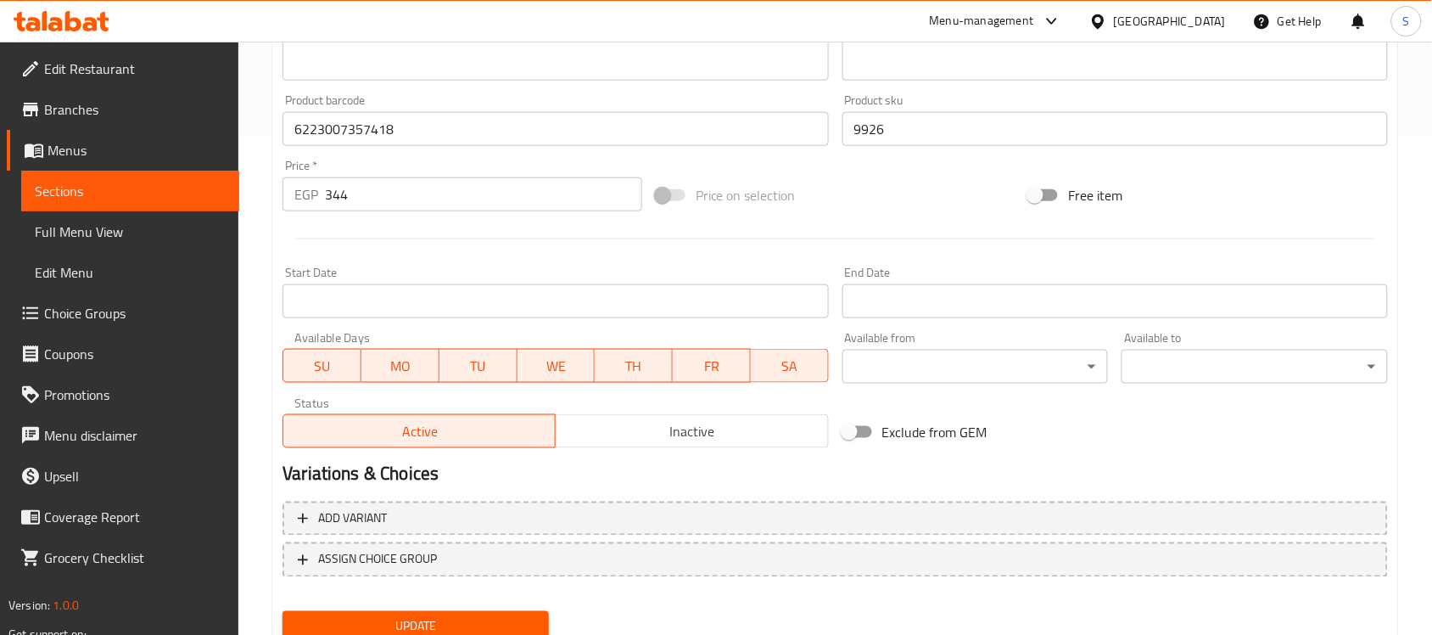
scroll to position [561, 0]
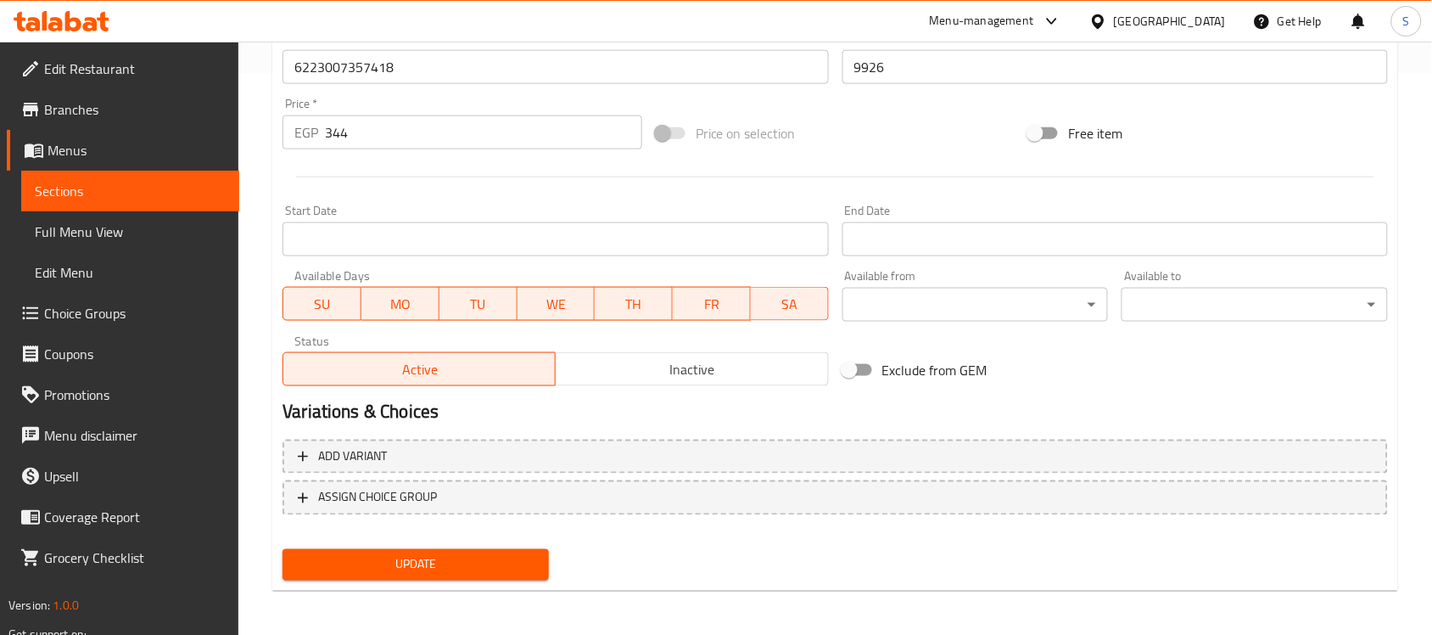
type input "بريميجو زيد-ايه بلس معجون مكمل متعدد الفيتامينات بنكهة السلمون للقطط 30 مل"
click at [480, 569] on span "Update" at bounding box center [415, 564] width 239 height 21
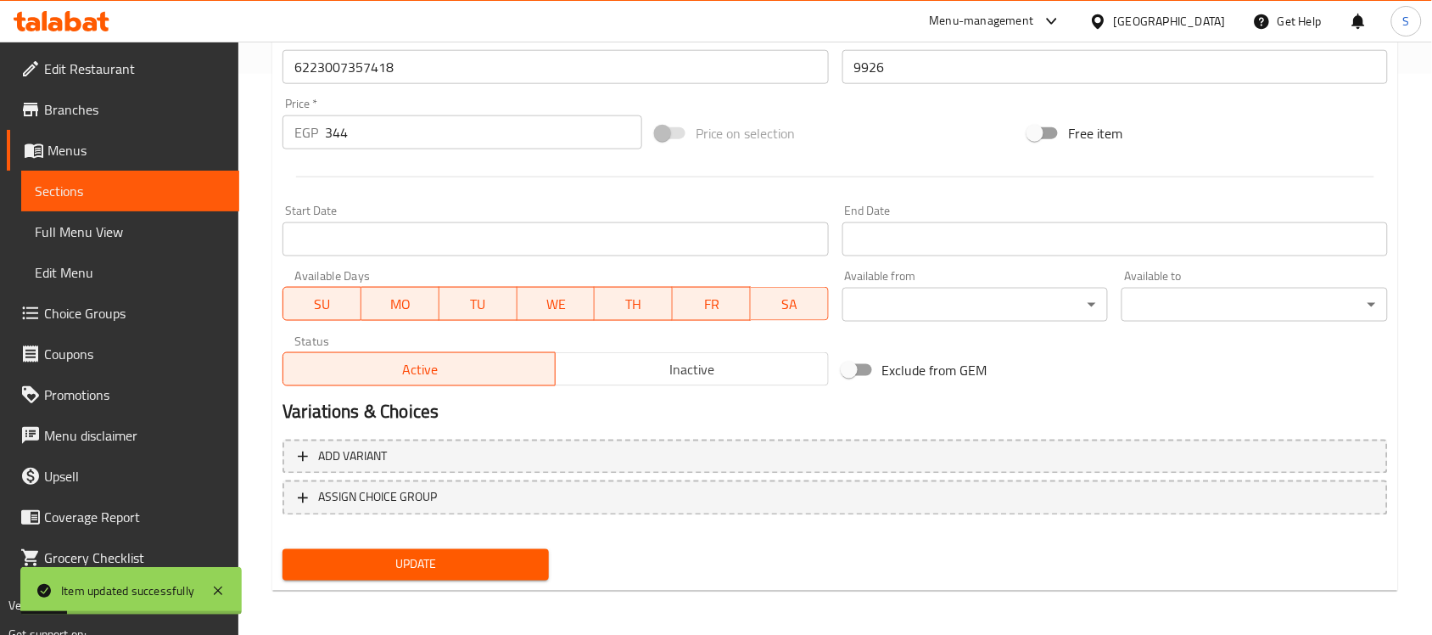
click at [147, 189] on span "Sections" at bounding box center [130, 191] width 191 height 20
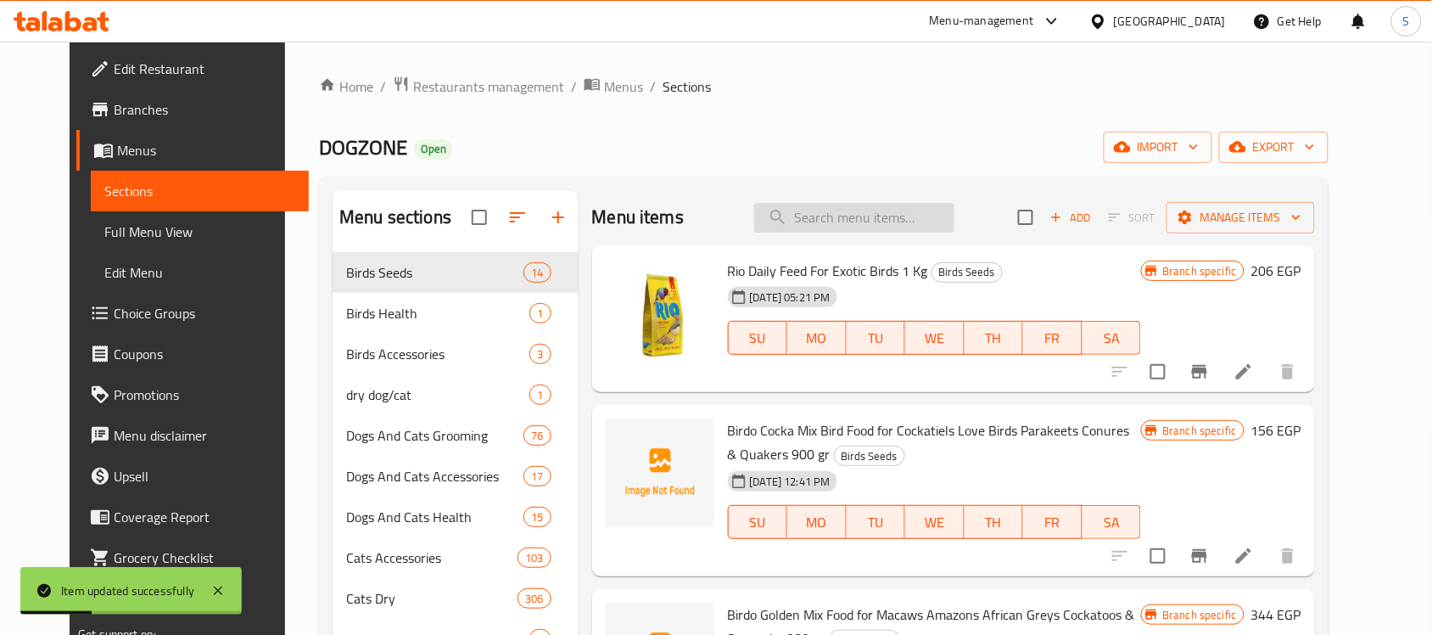
click at [797, 221] on input "search" at bounding box center [854, 218] width 200 height 30
paste input "6223007357388"
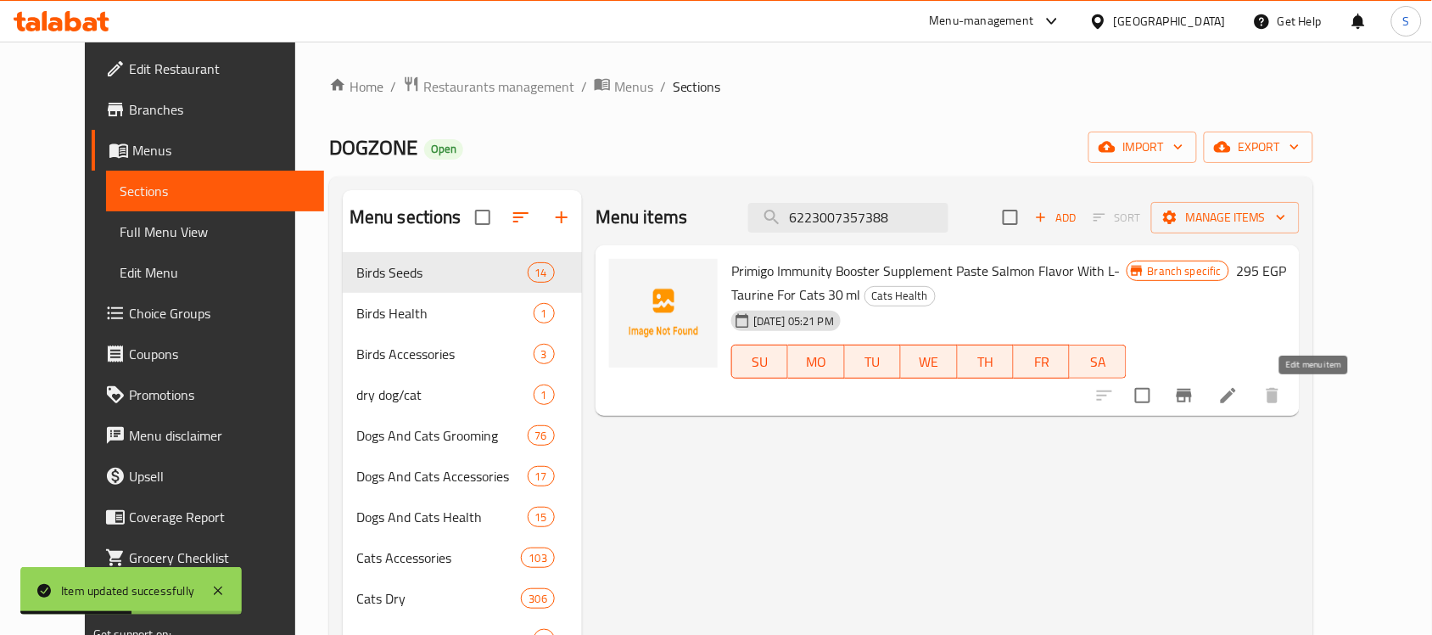
type input "6223007357388"
click at [1236, 400] on icon at bounding box center [1228, 395] width 15 height 15
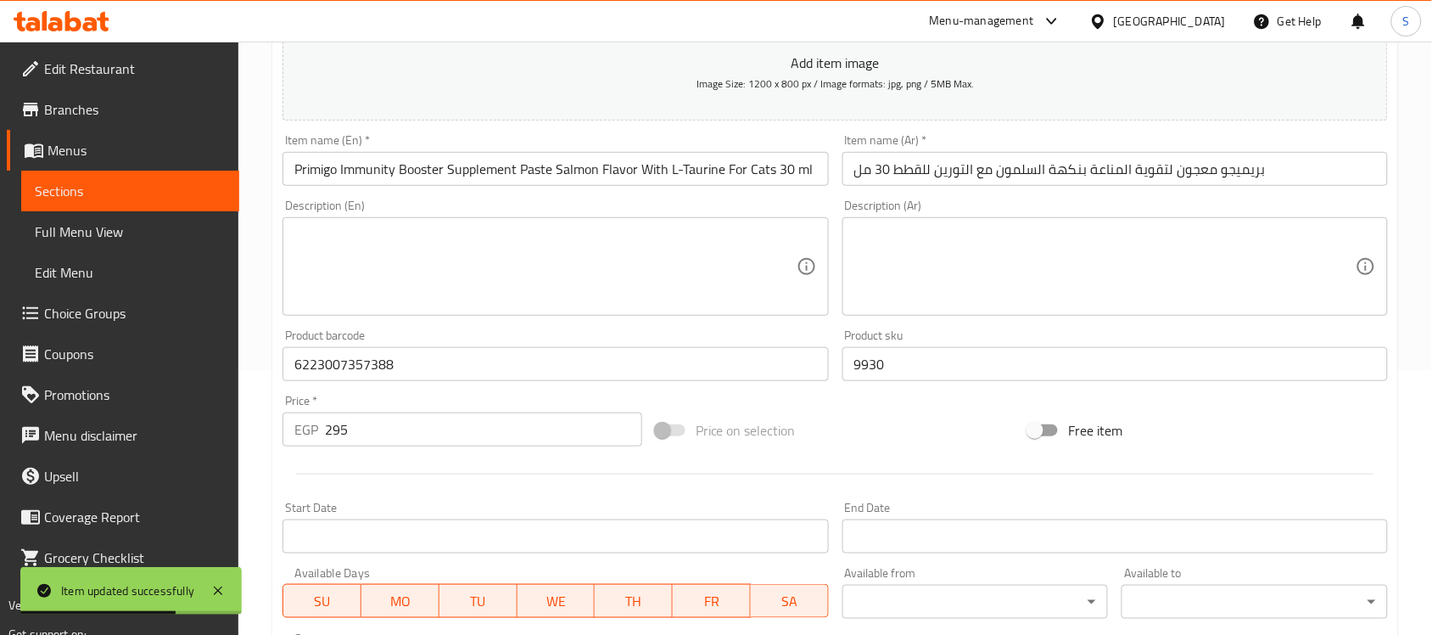
scroll to position [424, 0]
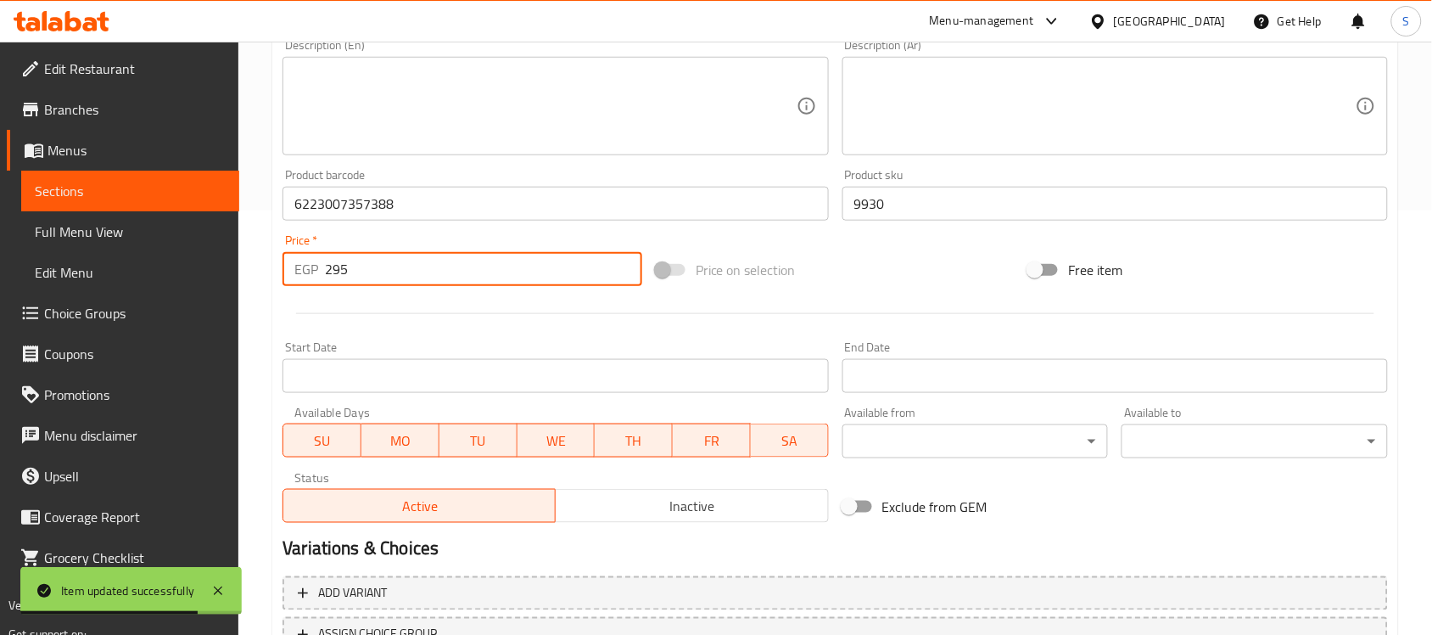
drag, startPoint x: 352, startPoint y: 277, endPoint x: 294, endPoint y: 271, distance: 58.0
click at [294, 271] on div "EGP 295 Price *" at bounding box center [462, 269] width 360 height 34
paste input "369"
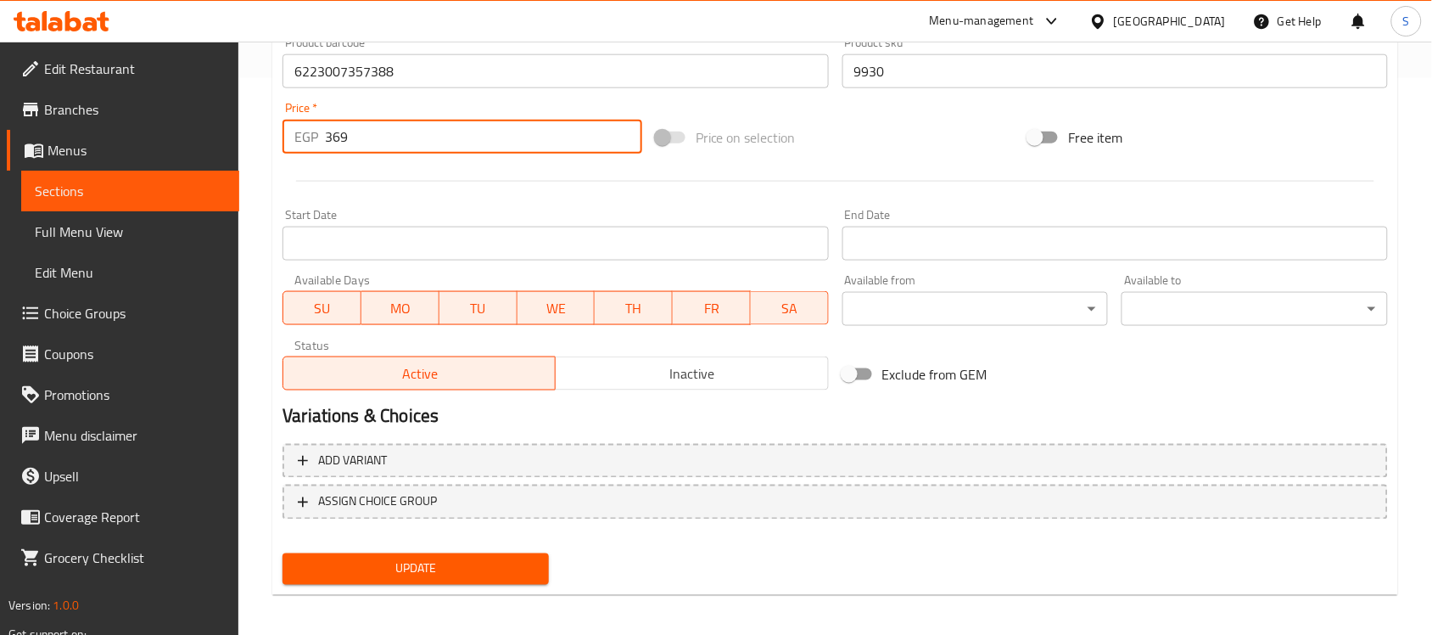
scroll to position [561, 0]
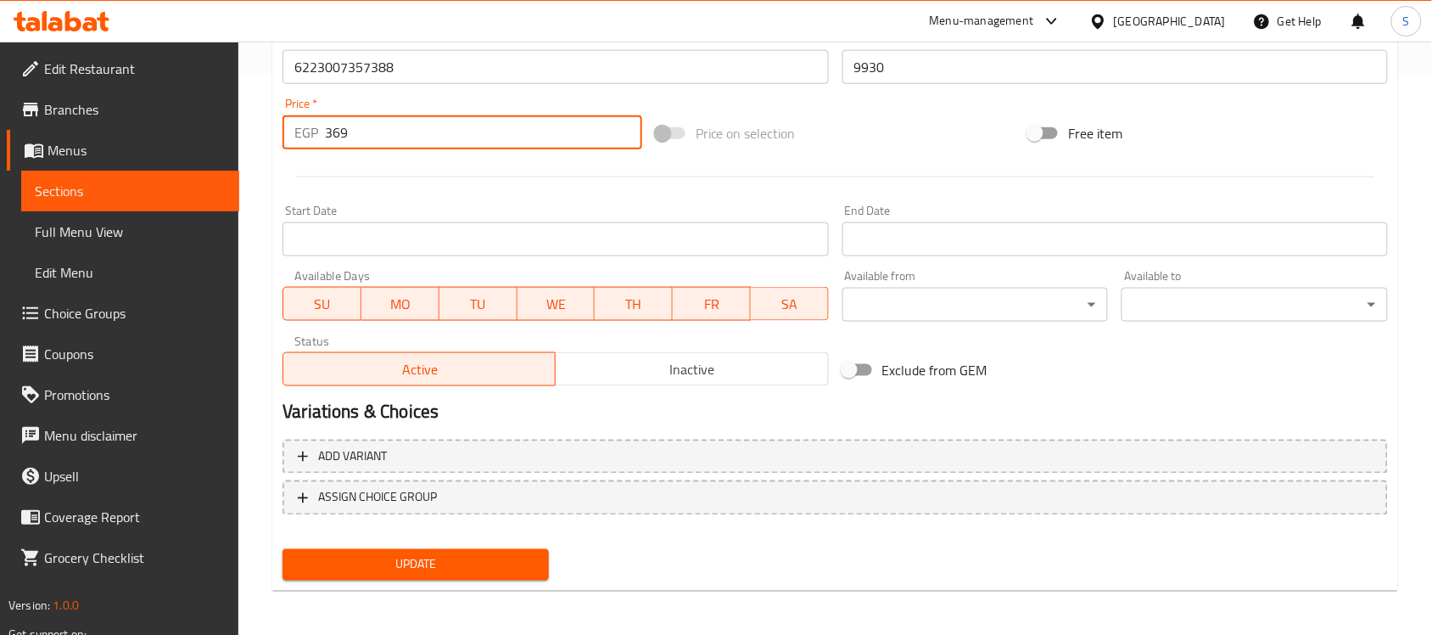
type input "369"
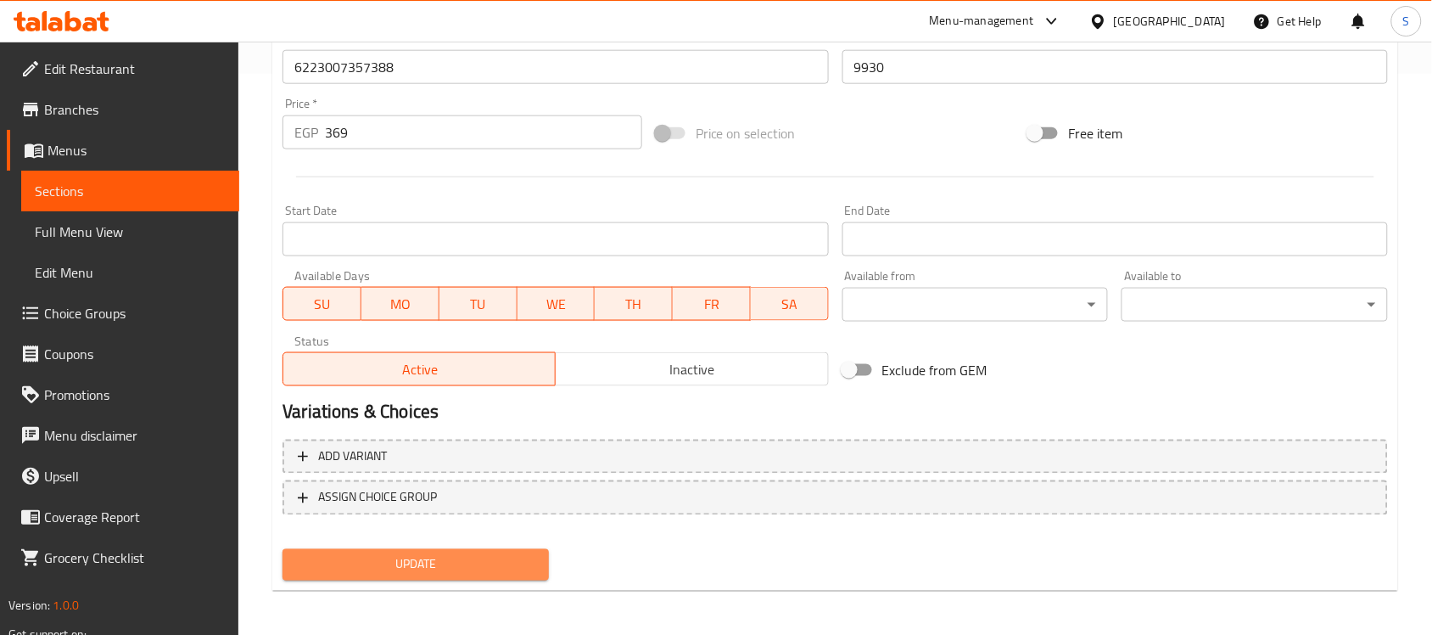
click at [452, 557] on span "Update" at bounding box center [415, 564] width 239 height 21
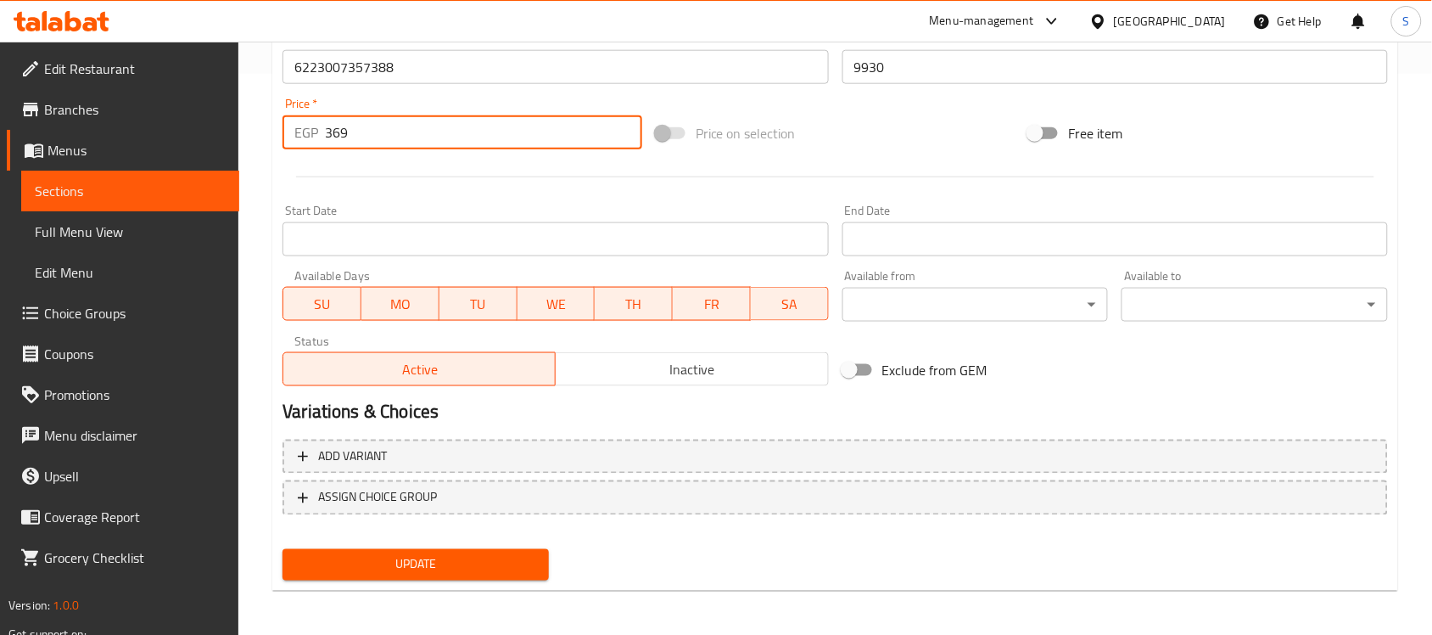
click at [388, 146] on input "369" at bounding box center [483, 132] width 317 height 34
click at [471, 562] on span "Update" at bounding box center [415, 564] width 239 height 21
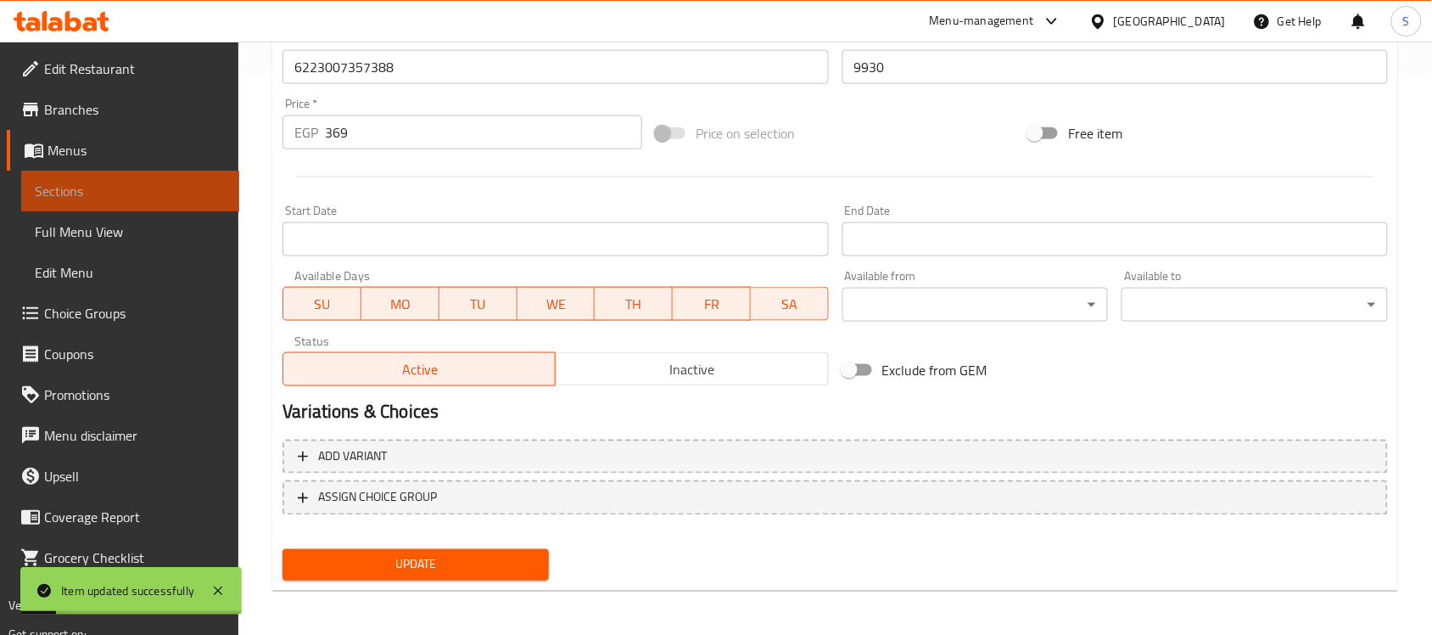
drag, startPoint x: 151, startPoint y: 189, endPoint x: 159, endPoint y: 188, distance: 8.5
click at [151, 189] on span "Sections" at bounding box center [130, 191] width 191 height 20
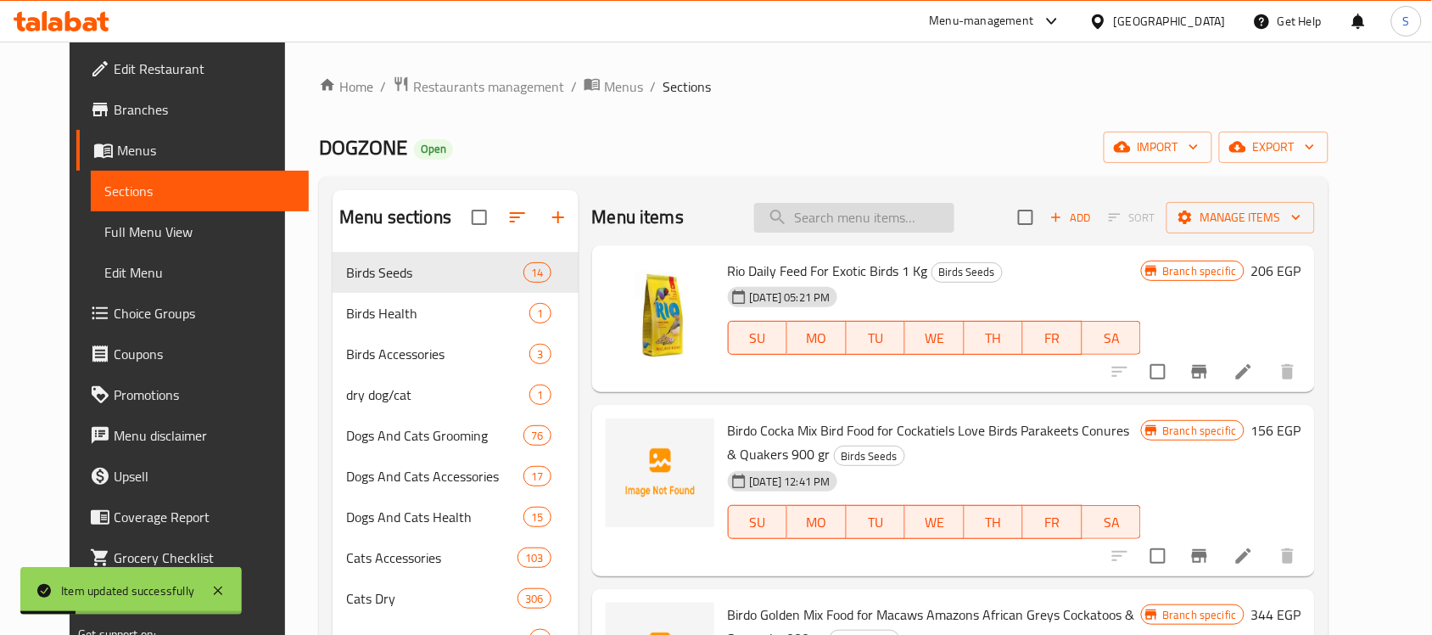
click at [891, 208] on input "search" at bounding box center [854, 218] width 200 height 30
paste input "6223007357111"
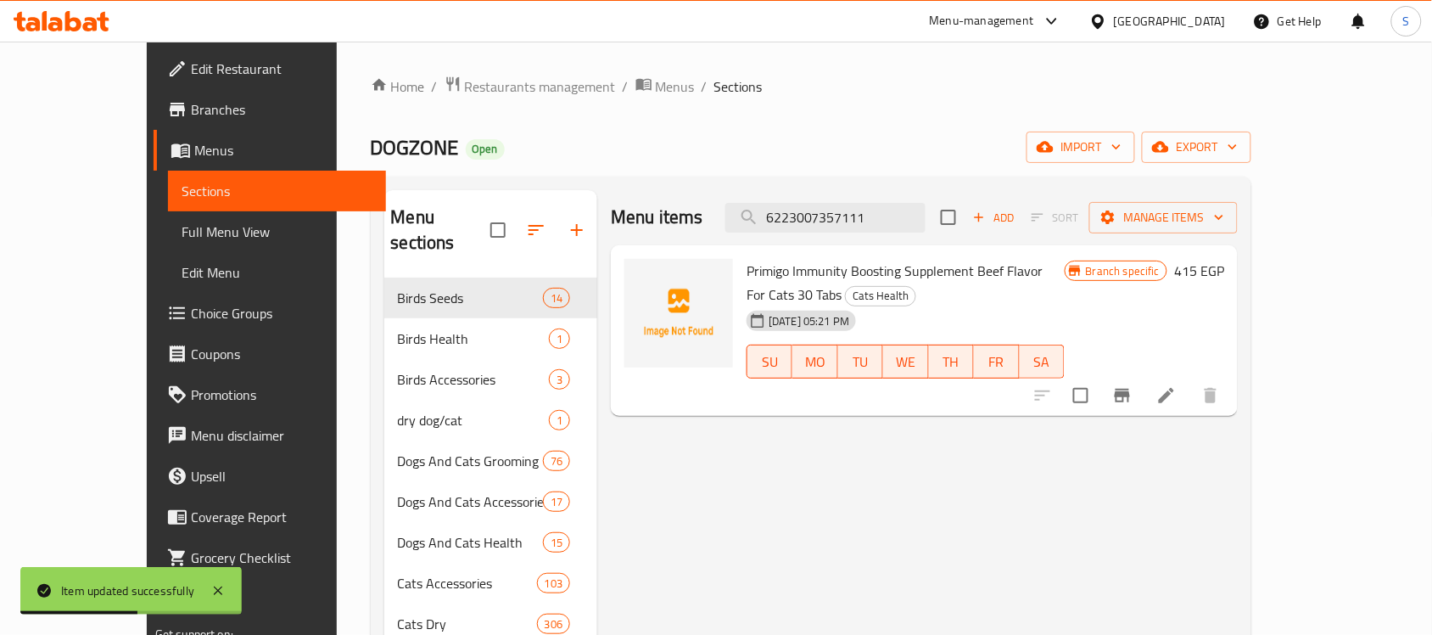
type input "6223007357111"
click at [1174, 388] on icon at bounding box center [1166, 395] width 15 height 15
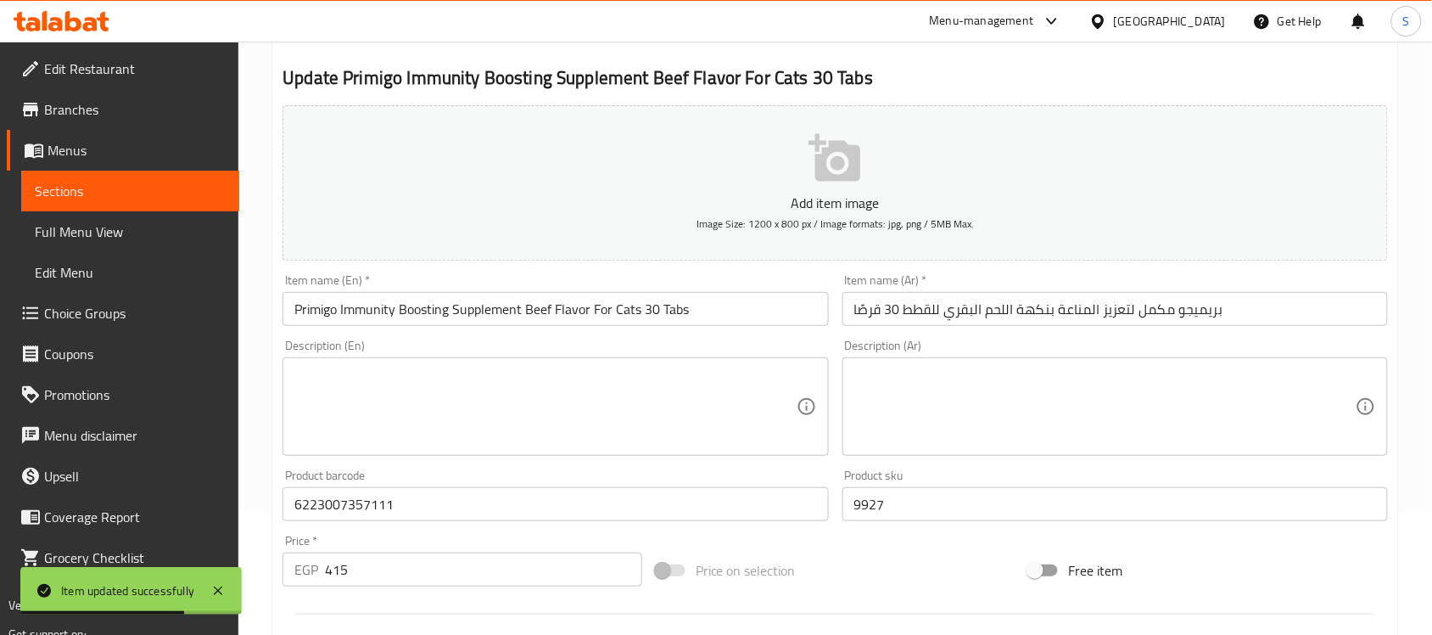
scroll to position [318, 0]
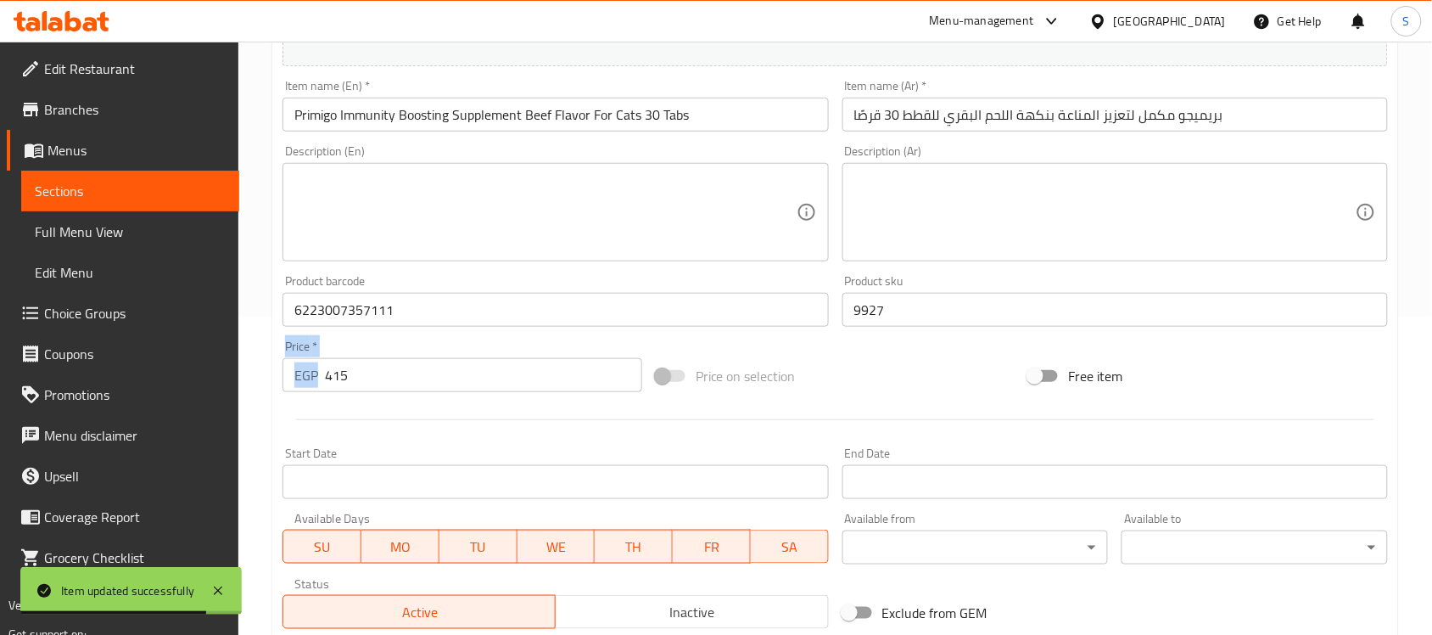
drag, startPoint x: 380, startPoint y: 394, endPoint x: 270, endPoint y: 394, distance: 110.3
click at [270, 394] on div "Home / Restaurants management / Menus / Sections / item / update Cats Health se…" at bounding box center [835, 301] width 1194 height 1157
click at [394, 383] on input "415" at bounding box center [483, 375] width 317 height 34
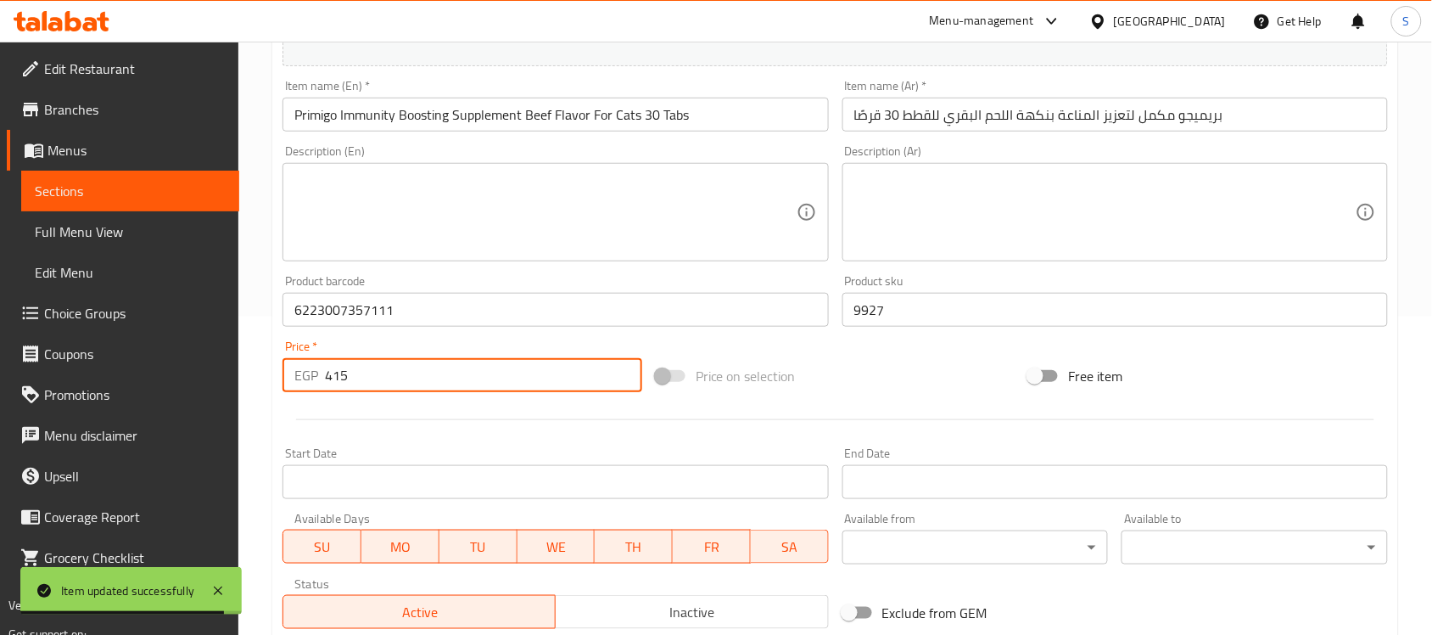
drag, startPoint x: 451, startPoint y: 375, endPoint x: 261, endPoint y: 394, distance: 191.0
click at [261, 394] on div "Home / Restaurants management / Menus / Sections / item / update Cats Health se…" at bounding box center [835, 301] width 1194 height 1157
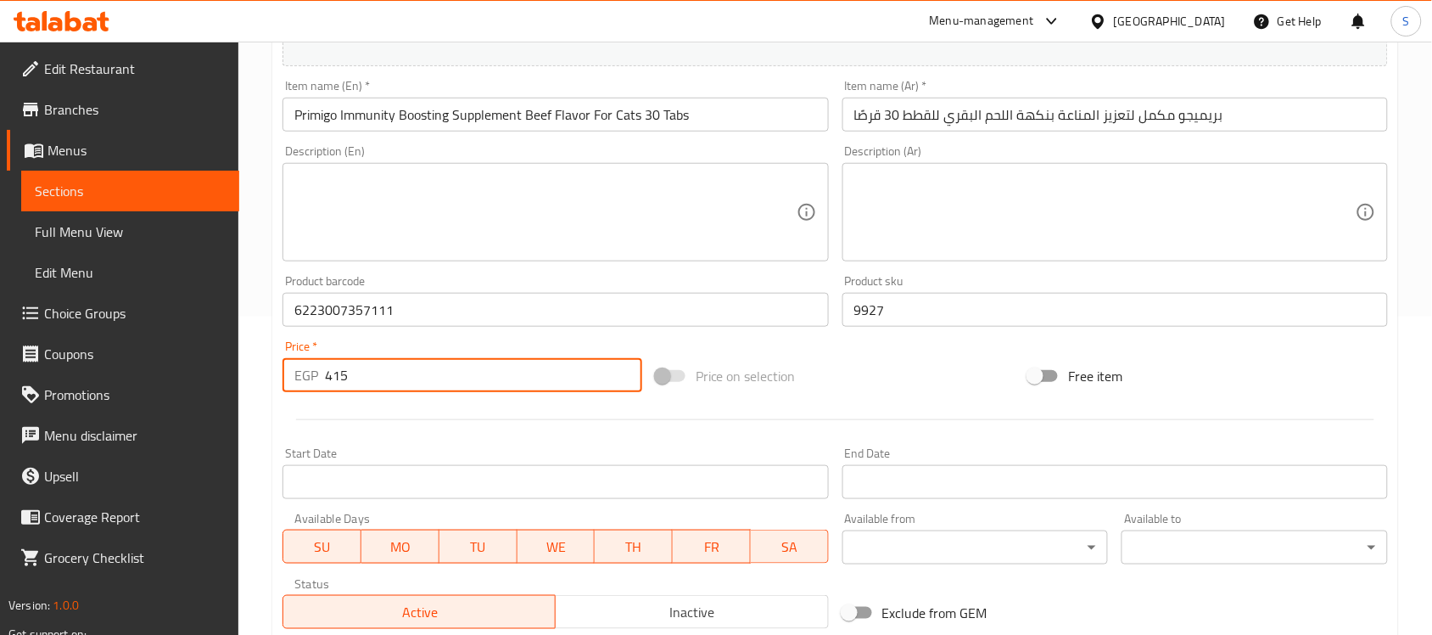
paste input "563"
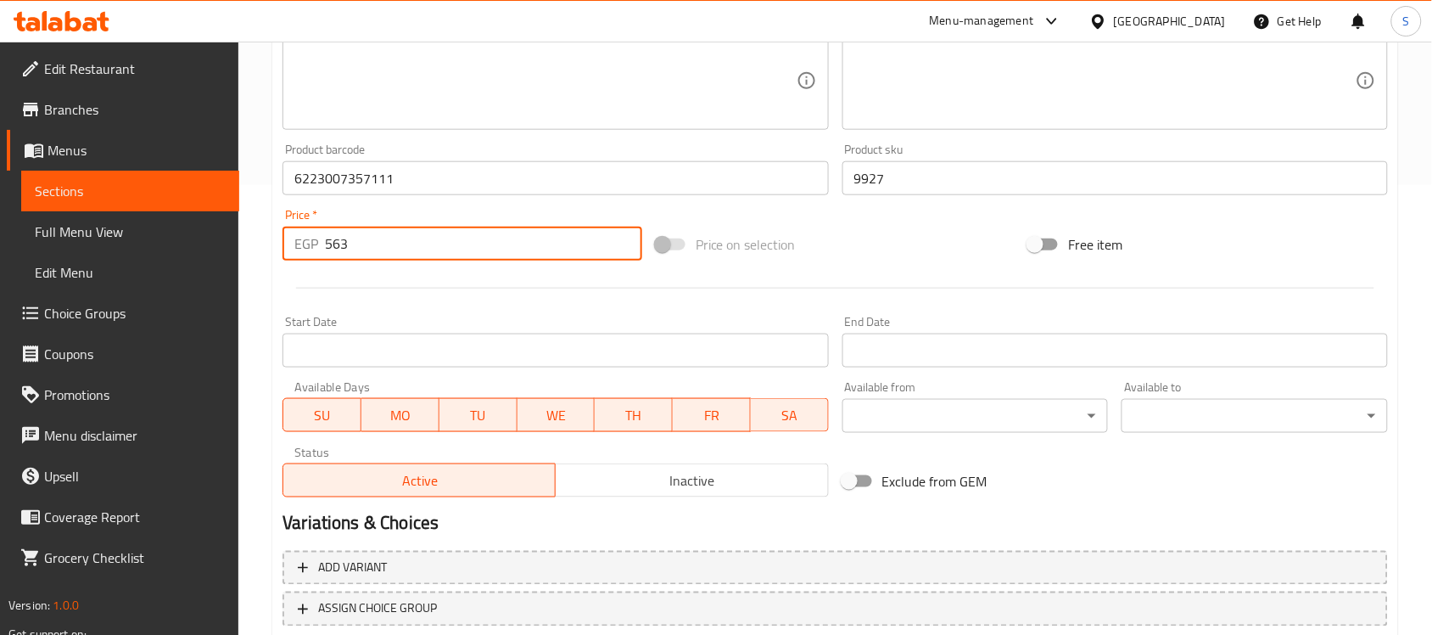
scroll to position [561, 0]
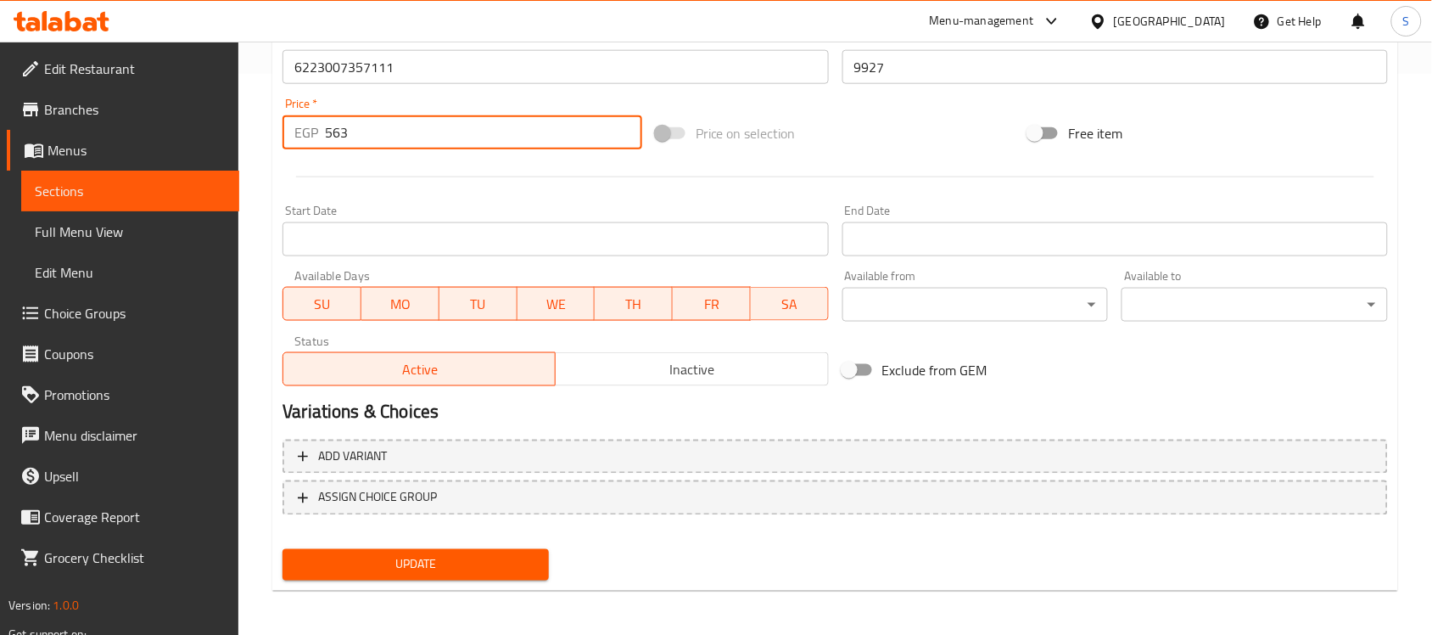
type input "563"
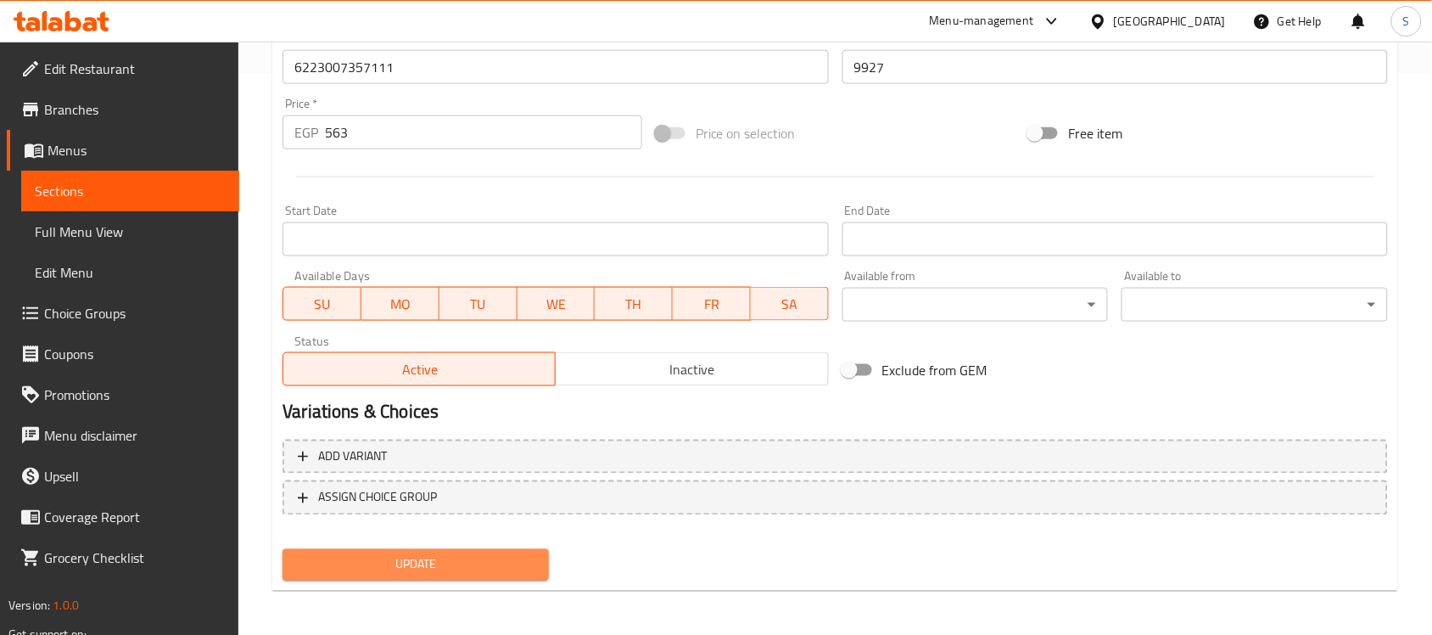
click at [460, 554] on span "Update" at bounding box center [415, 564] width 239 height 21
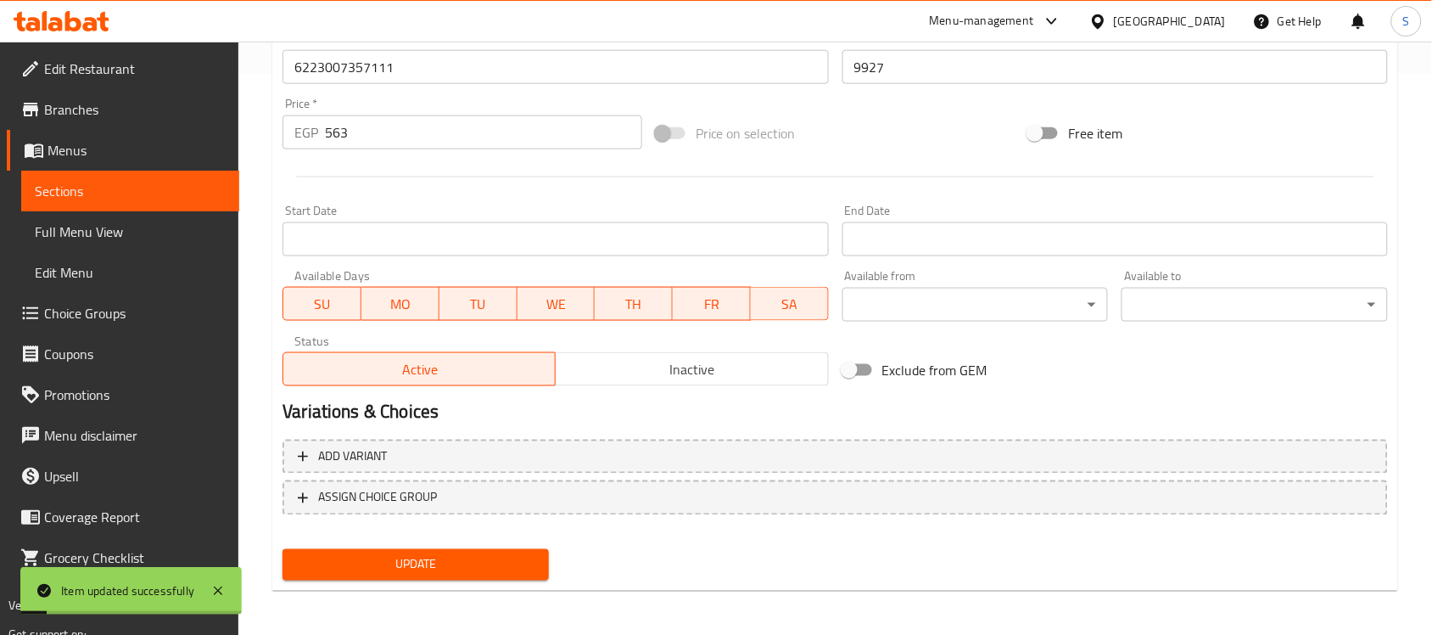
click at [159, 192] on span "Sections" at bounding box center [130, 191] width 191 height 20
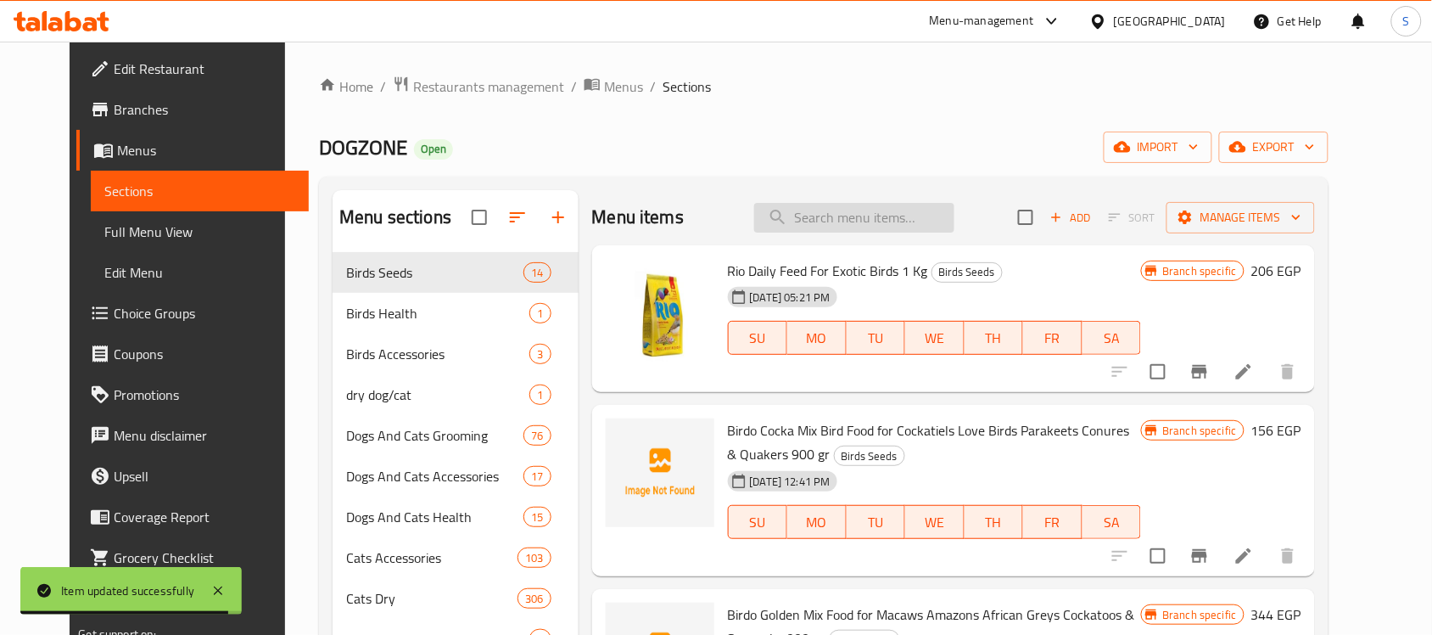
click at [820, 214] on input "search" at bounding box center [854, 218] width 200 height 30
paste input "6223007357388"
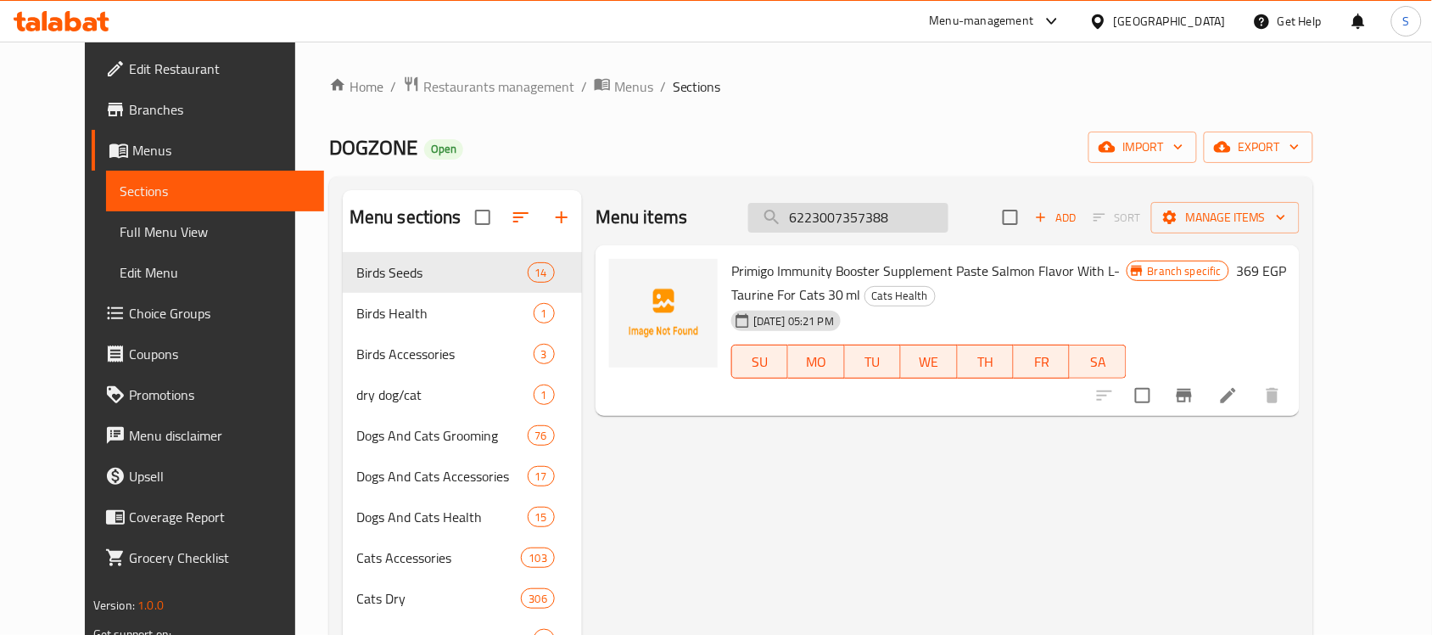
click at [908, 210] on input "6223007357388" at bounding box center [848, 218] width 200 height 30
paste input "111"
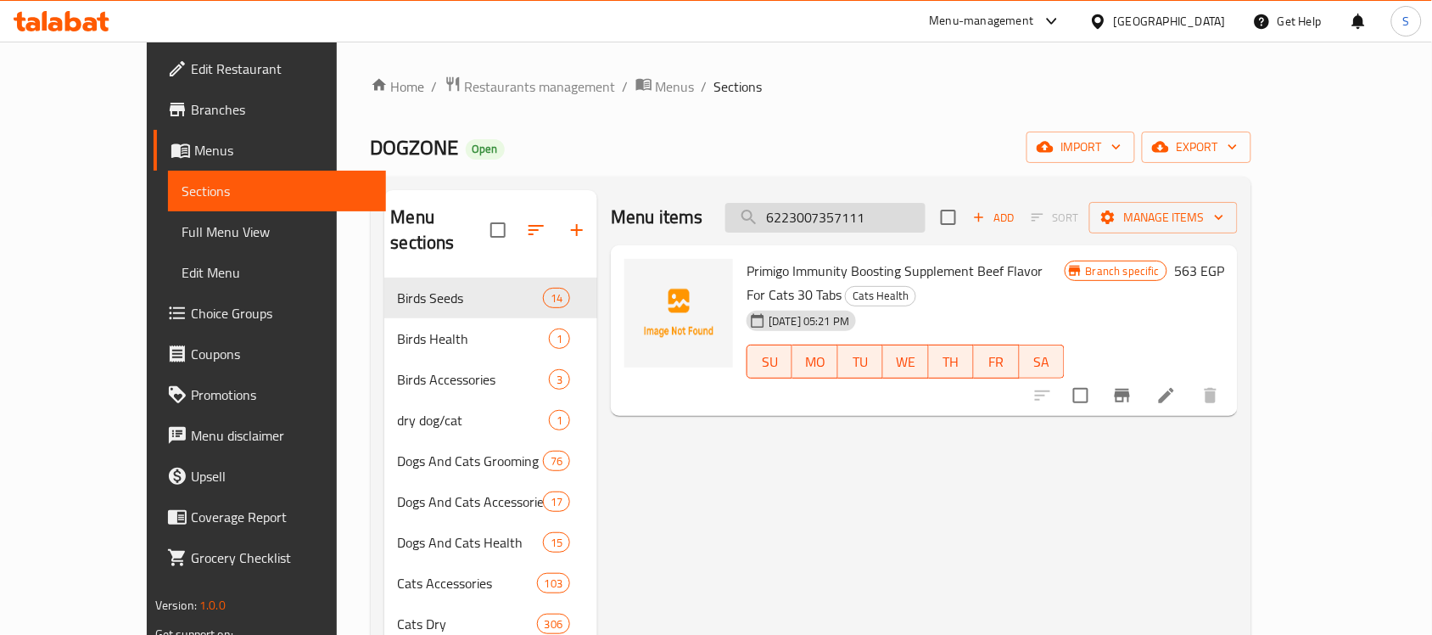
click at [892, 219] on input "6223007357111" at bounding box center [825, 218] width 200 height 30
paste input "418"
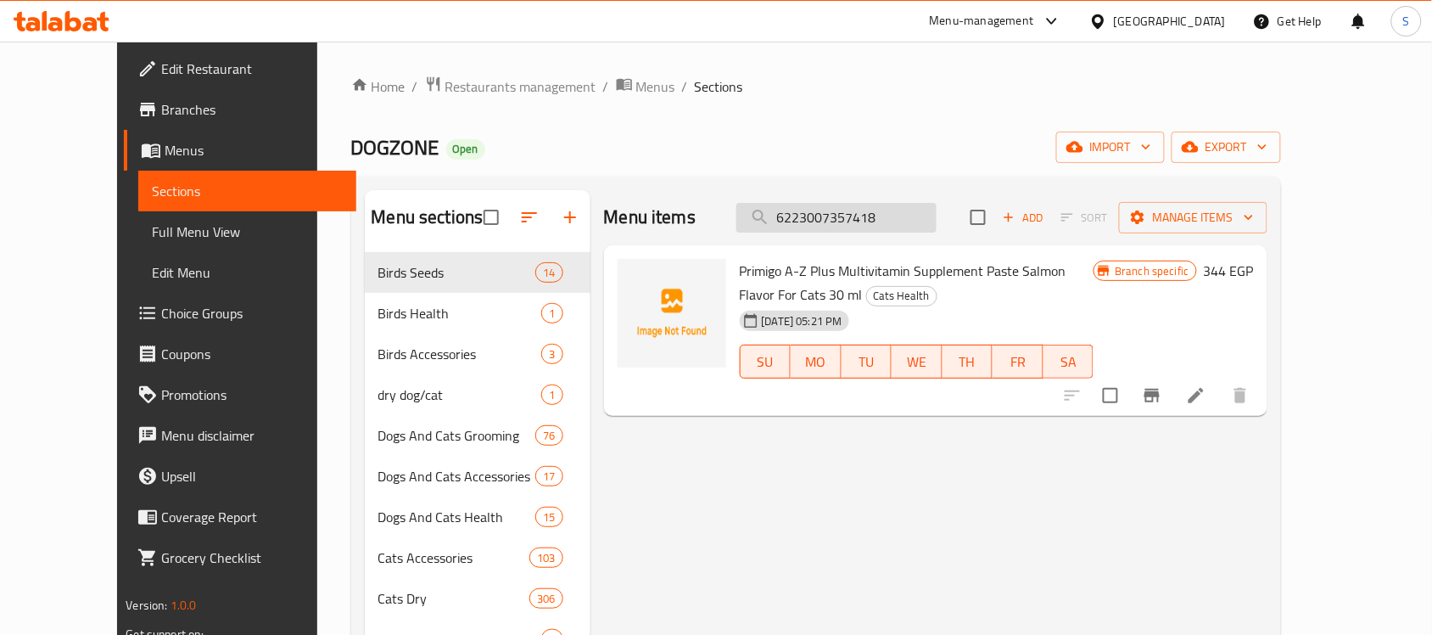
click at [893, 216] on input "6223007357418" at bounding box center [836, 218] width 200 height 30
paste input "111"
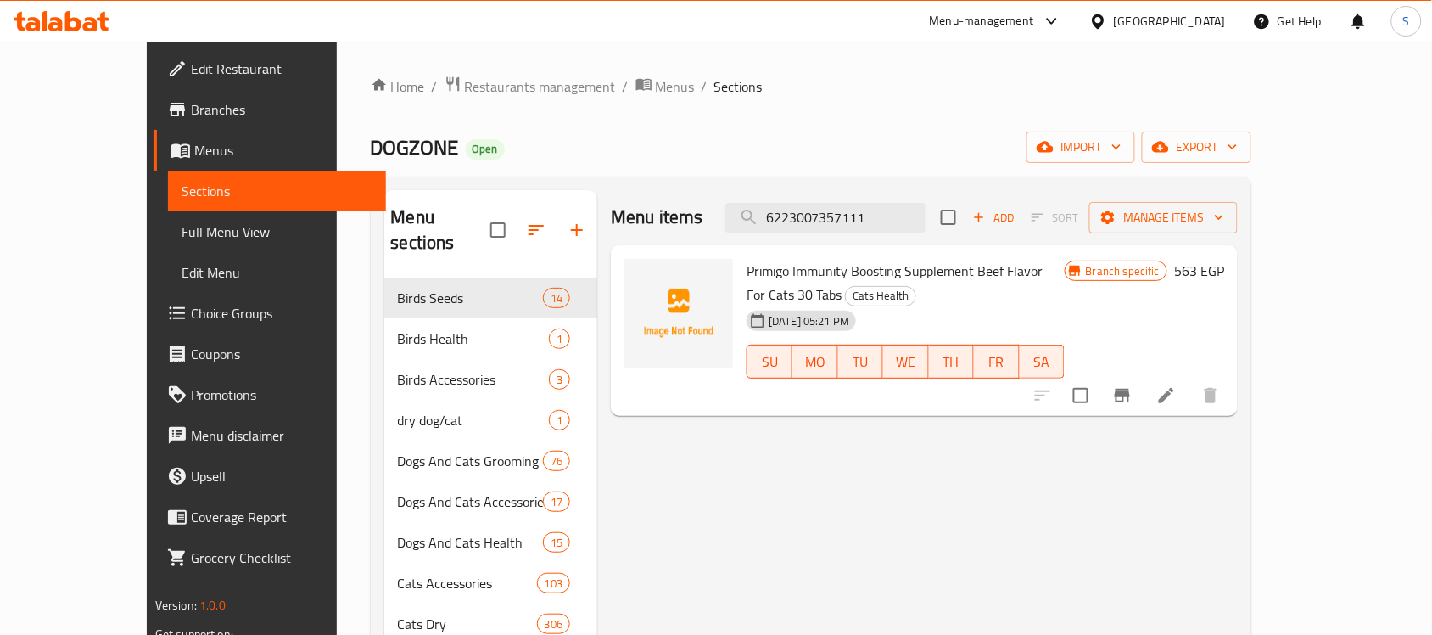
type input "6223007357111"
click at [1174, 388] on icon at bounding box center [1166, 395] width 15 height 15
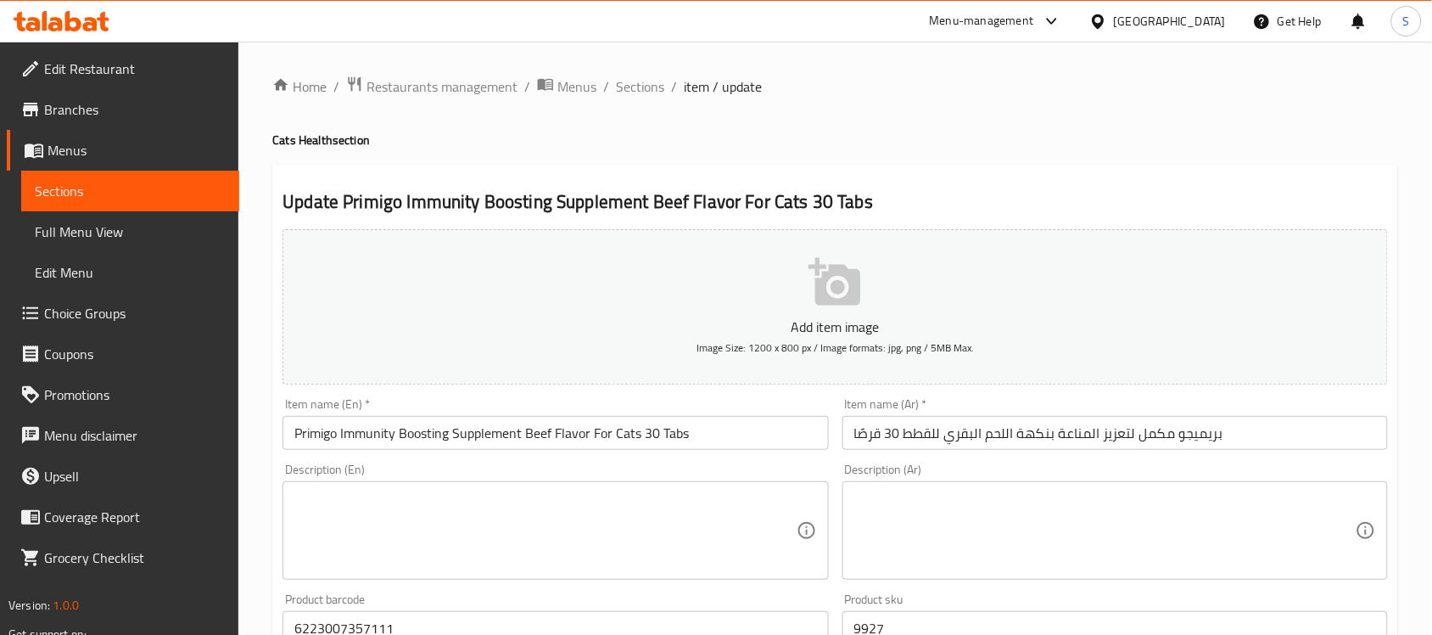
scroll to position [530, 0]
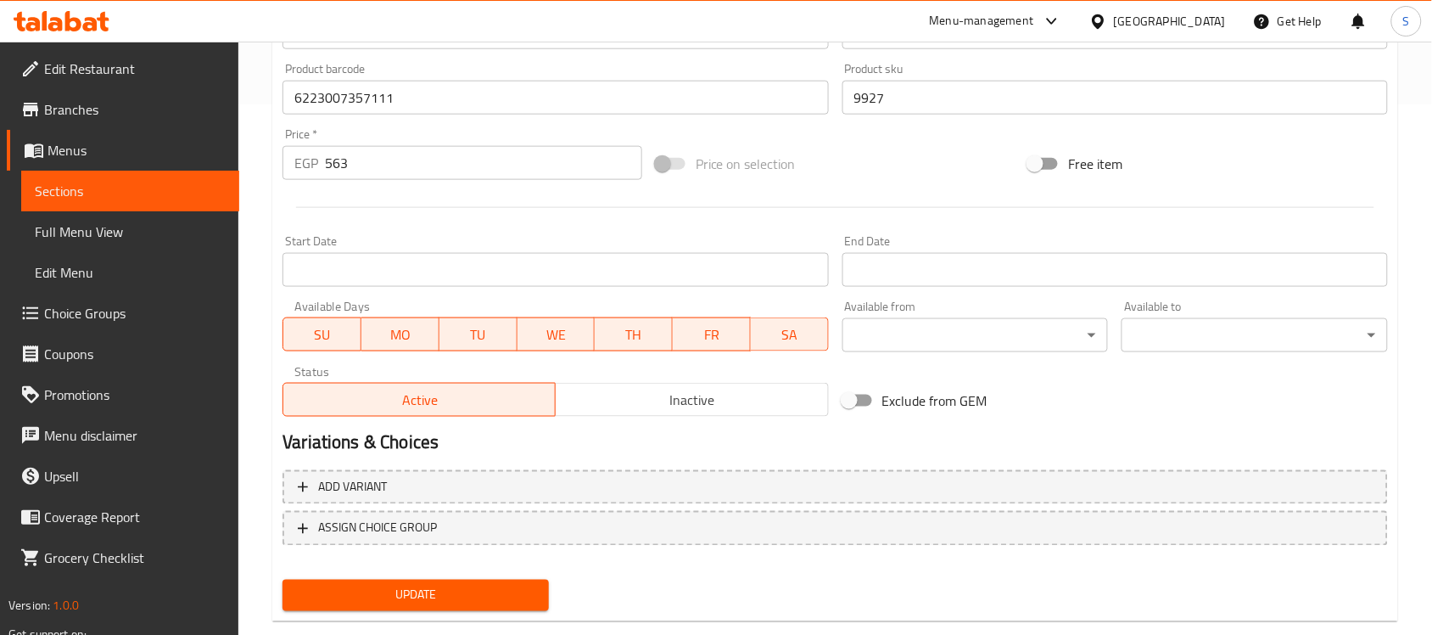
drag, startPoint x: 384, startPoint y: 154, endPoint x: 276, endPoint y: 154, distance: 108.6
click at [276, 154] on div "Price   * EGP 563 Price *" at bounding box center [462, 153] width 373 height 65
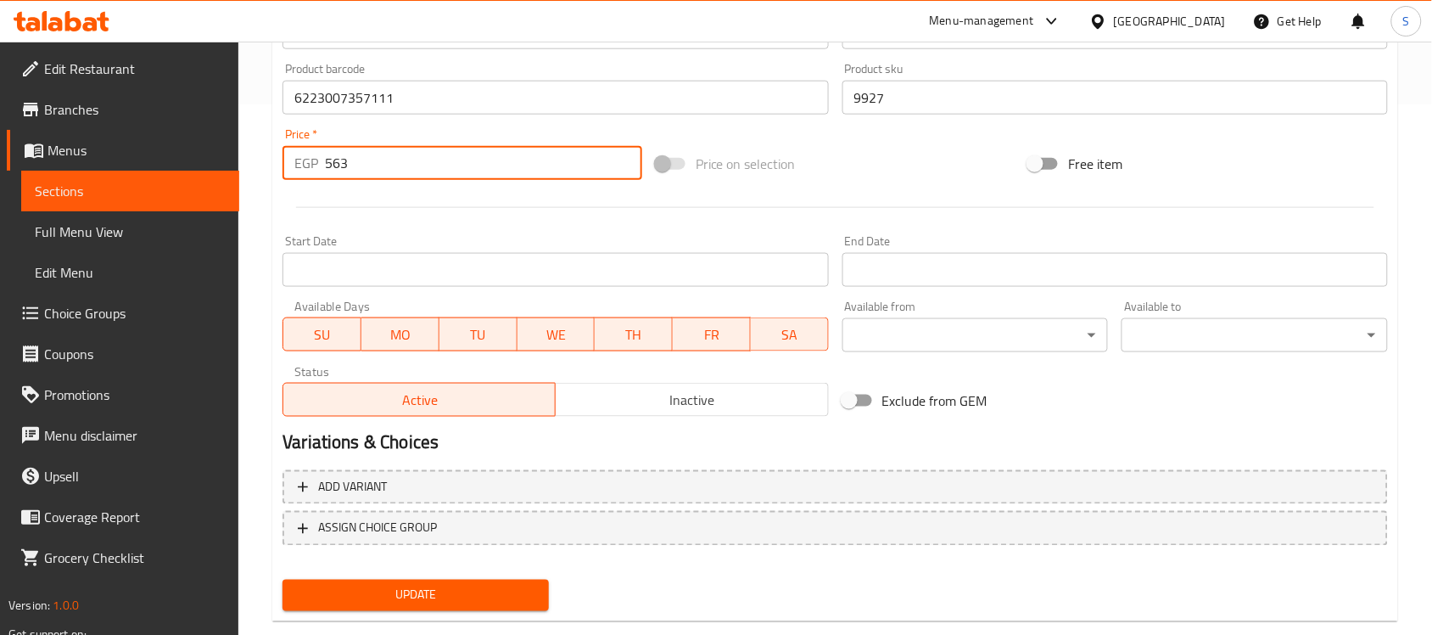
paste input "19"
type input "519"
click at [433, 595] on span "Update" at bounding box center [415, 595] width 239 height 21
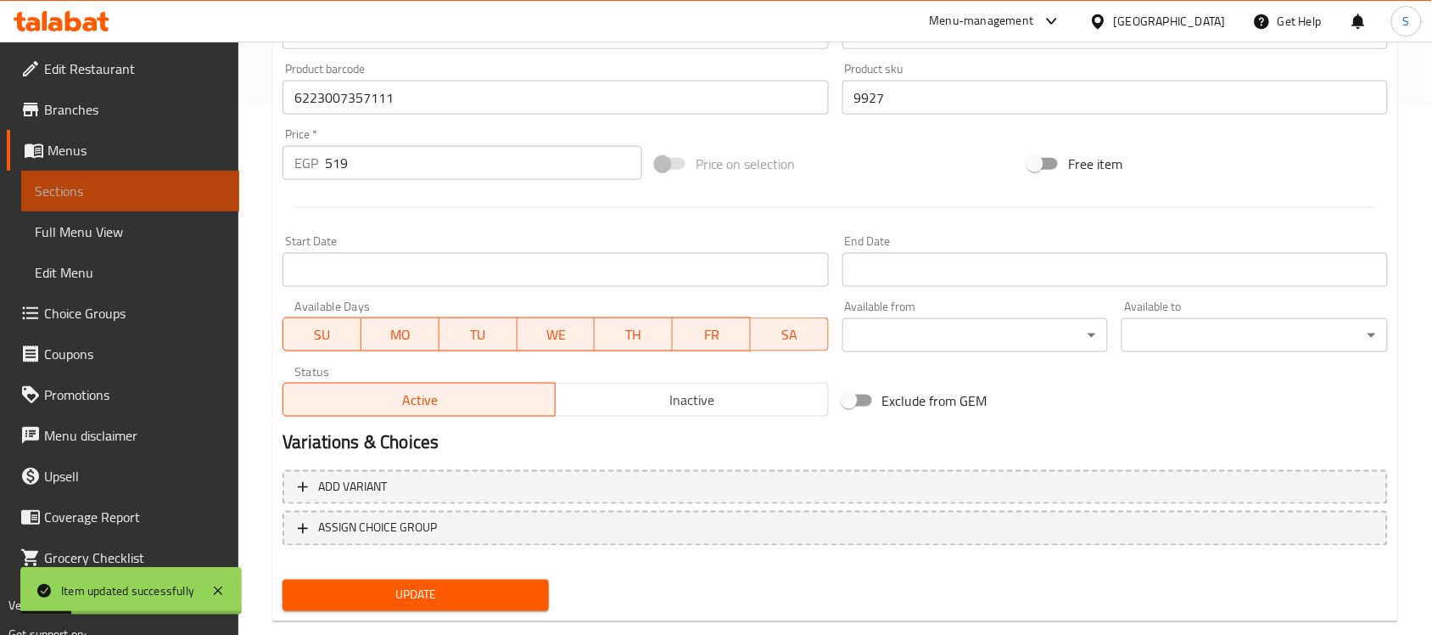
click at [146, 181] on span "Sections" at bounding box center [130, 191] width 191 height 20
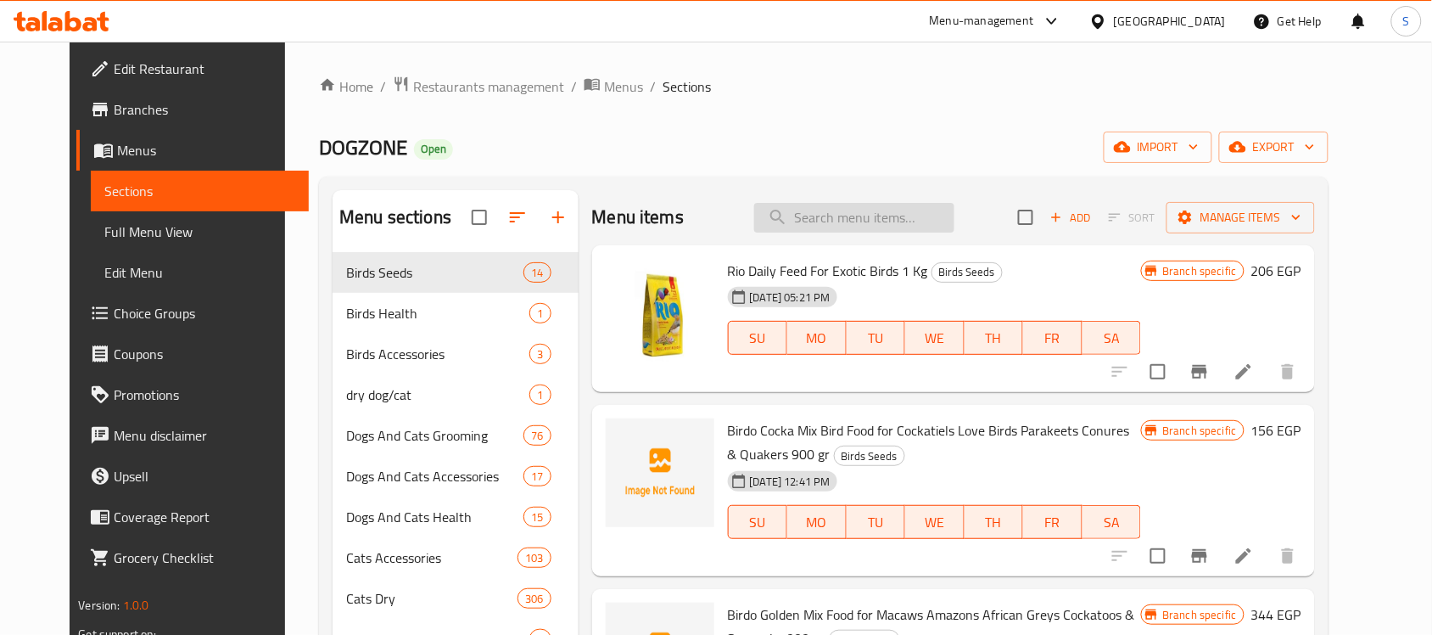
click at [887, 206] on input "search" at bounding box center [854, 218] width 200 height 30
paste input "66575010"
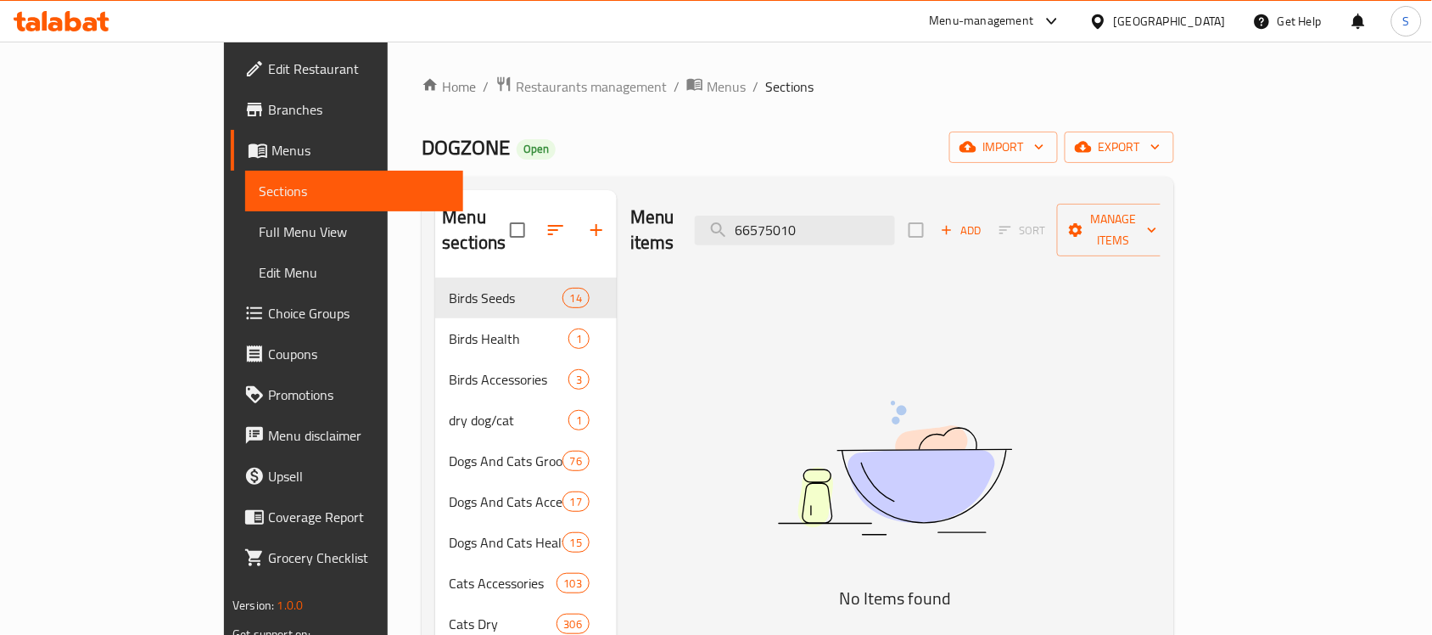
click at [906, 235] on div "Menu items 66575010 Add Sort Manage items" at bounding box center [895, 230] width 530 height 81
click at [895, 215] on input "66575010" at bounding box center [795, 230] width 200 height 30
paste input "4607092079257"
type input "4607092079257"
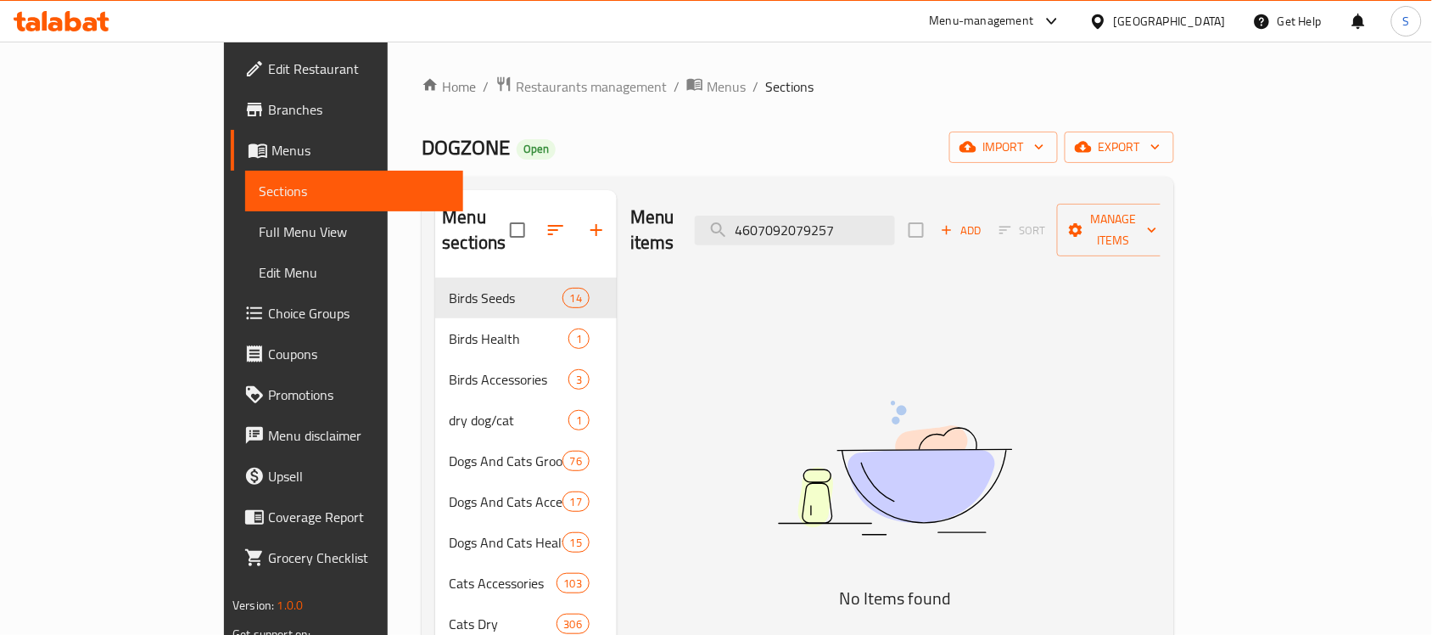
click at [980, 221] on div "Menu items 4607092079257 Add Sort Manage items" at bounding box center [895, 230] width 530 height 81
click at [895, 217] on input "4607092079257" at bounding box center [795, 230] width 200 height 30
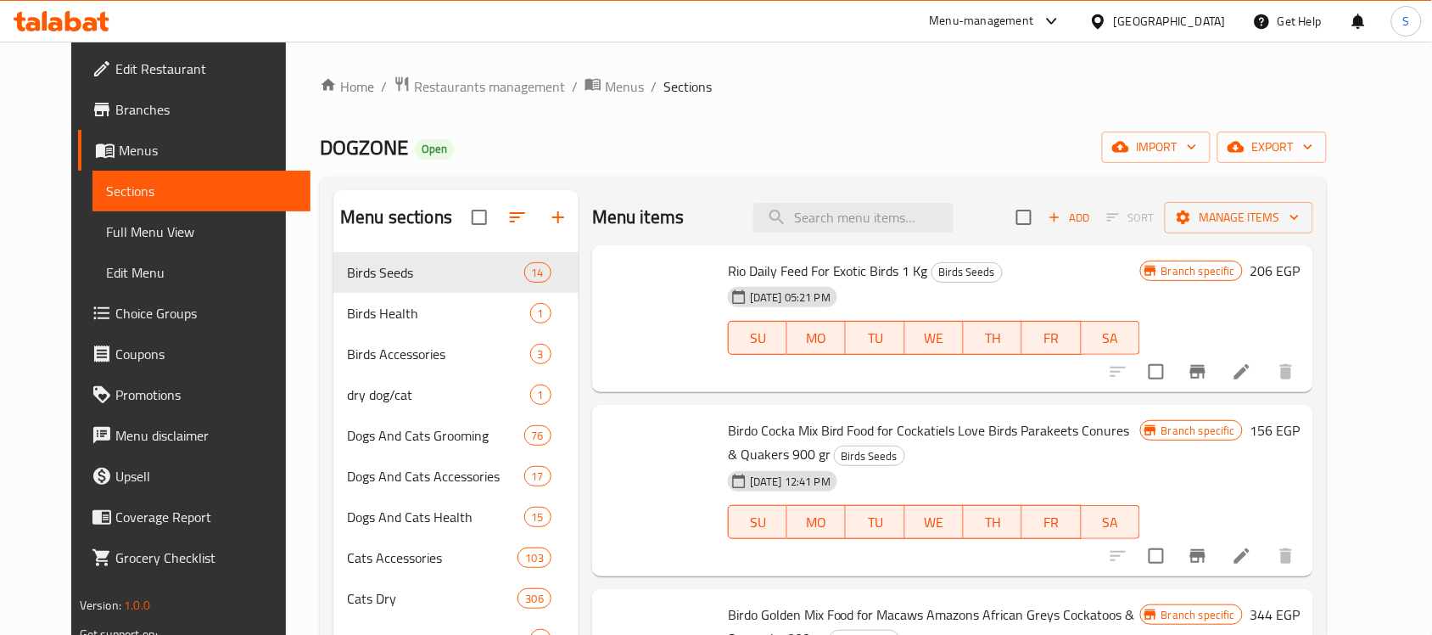
click at [909, 371] on div "[DATE] 05:21 PM SU MO TU WE TH FR SA" at bounding box center [934, 326] width 426 height 92
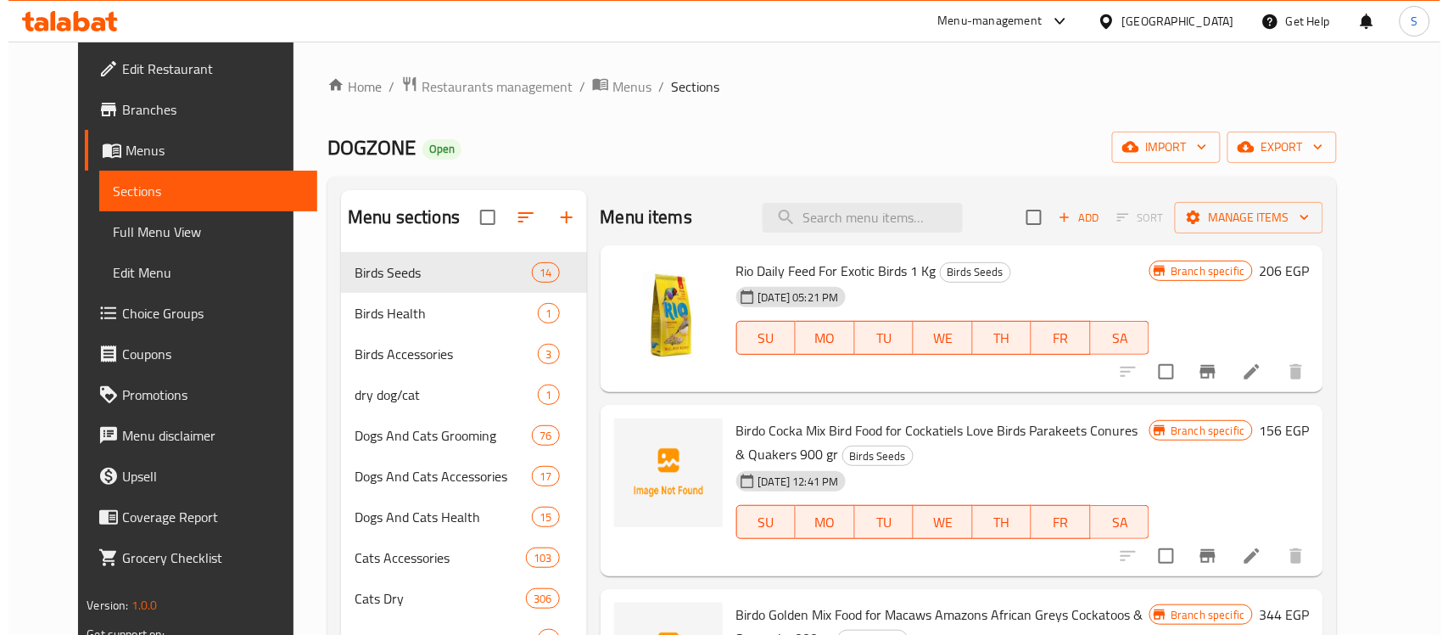
scroll to position [318, 0]
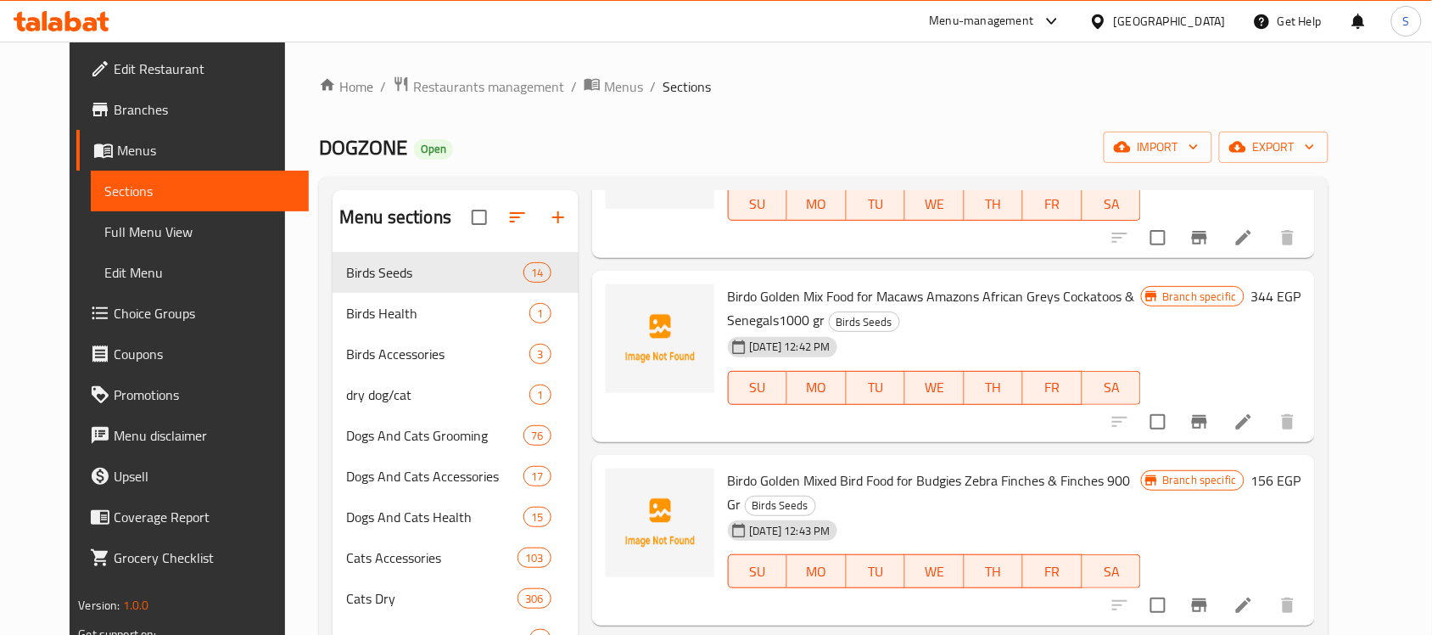
click at [1210, 427] on icon "Branch-specific-item" at bounding box center [1199, 421] width 20 height 20
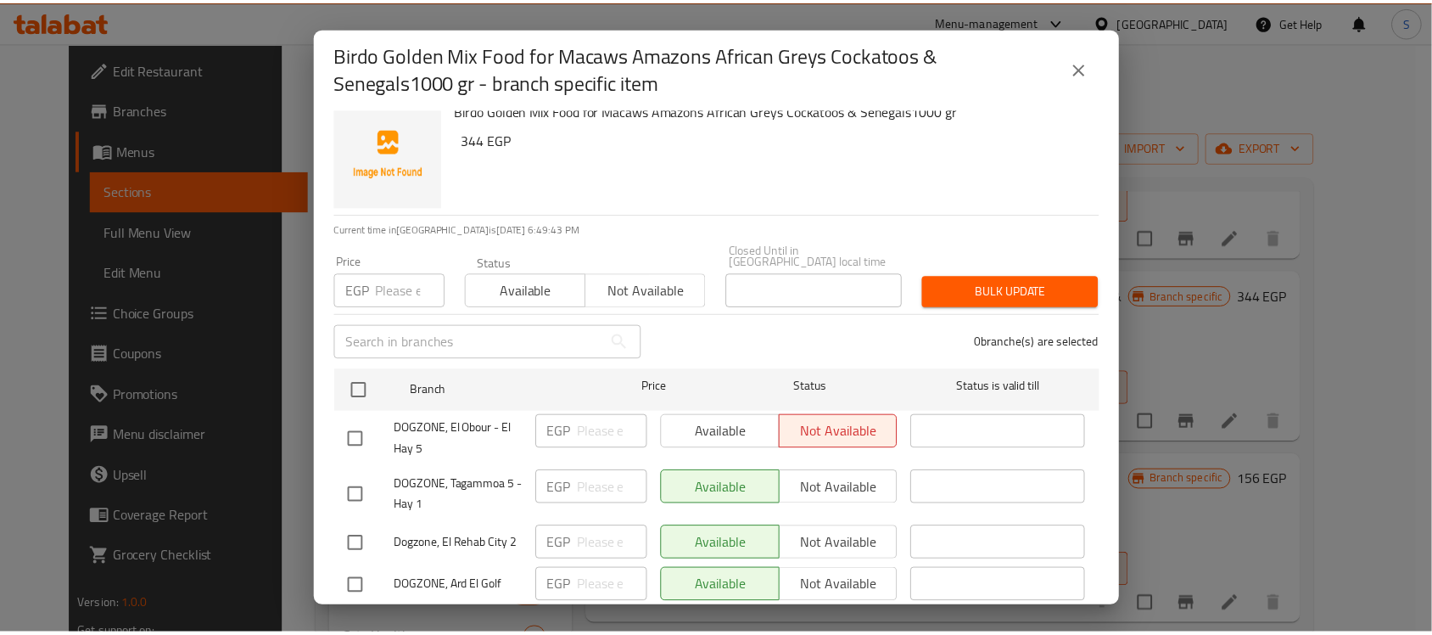
scroll to position [0, 0]
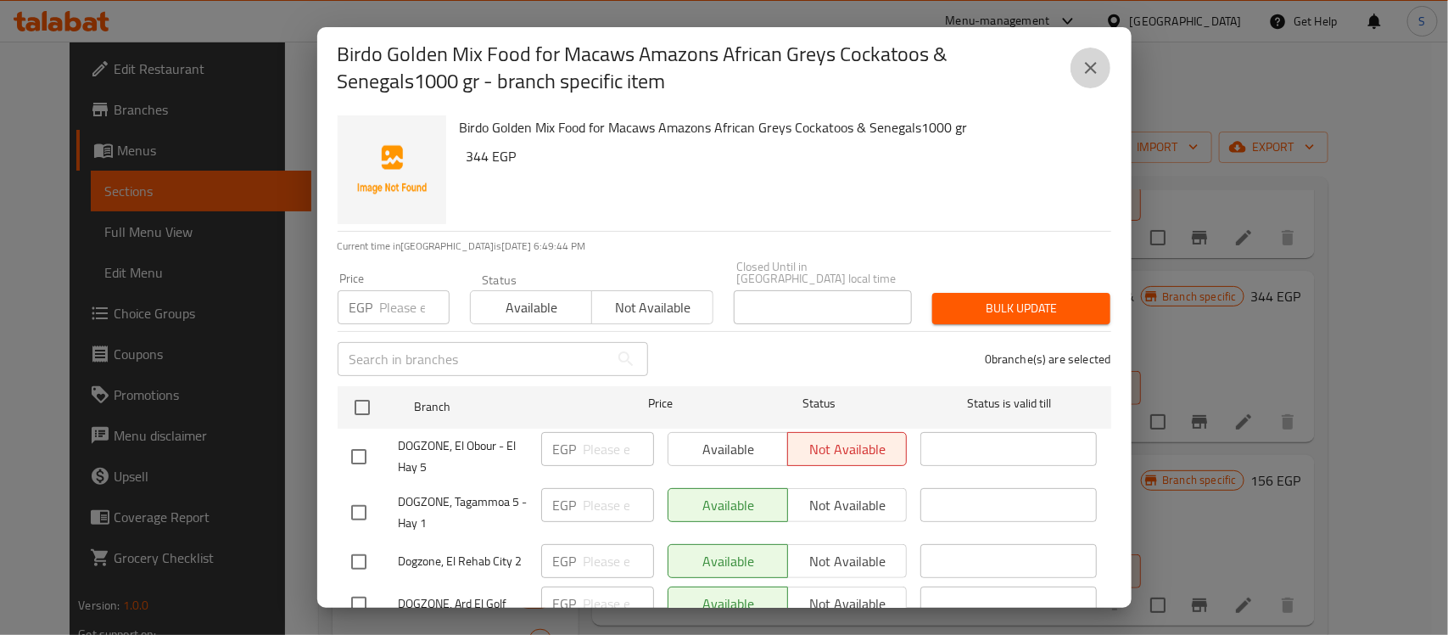
click at [1101, 65] on button "close" at bounding box center [1091, 68] width 41 height 41
